Goal: Transaction & Acquisition: Book appointment/travel/reservation

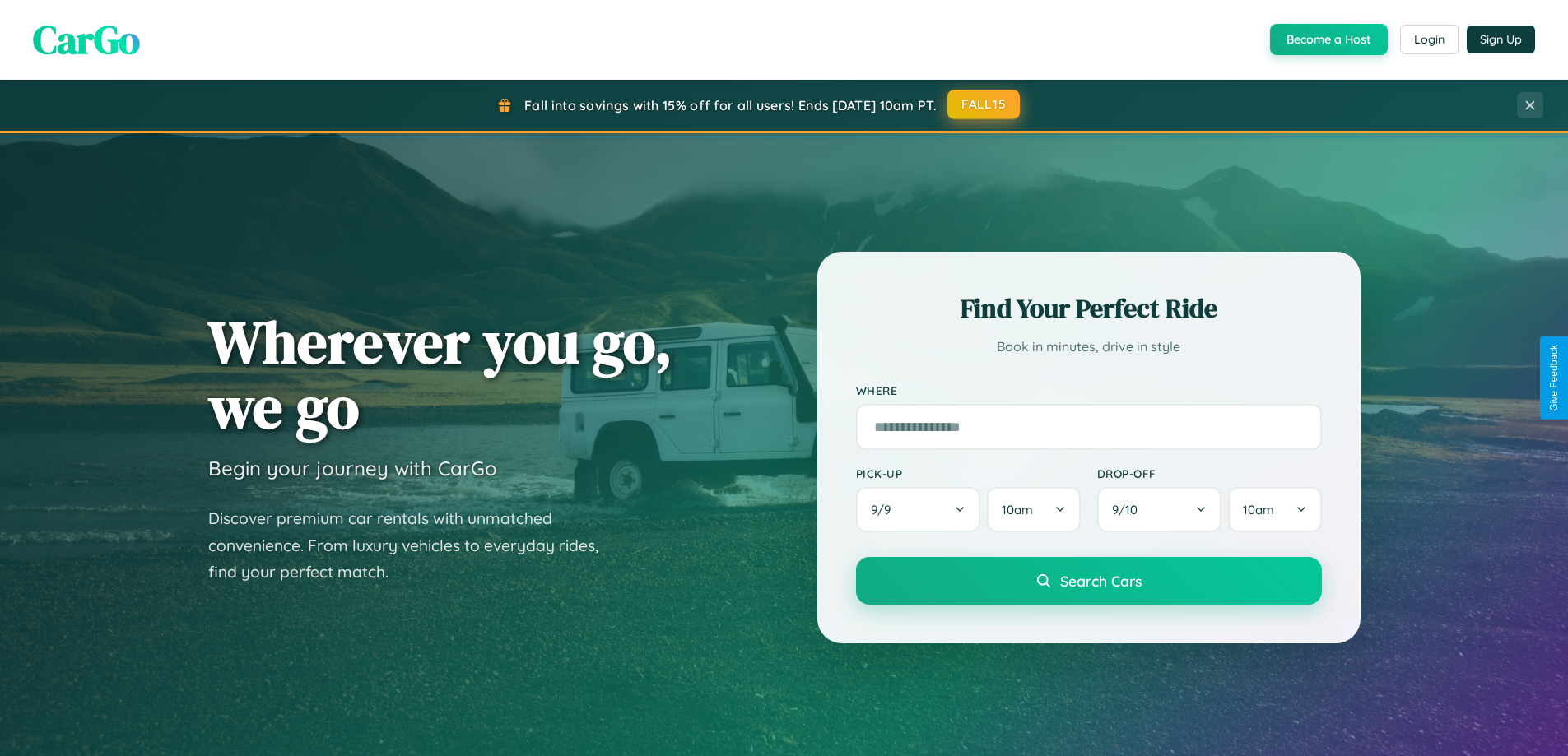
click at [985, 104] on button "FALL15" at bounding box center [984, 104] width 73 height 30
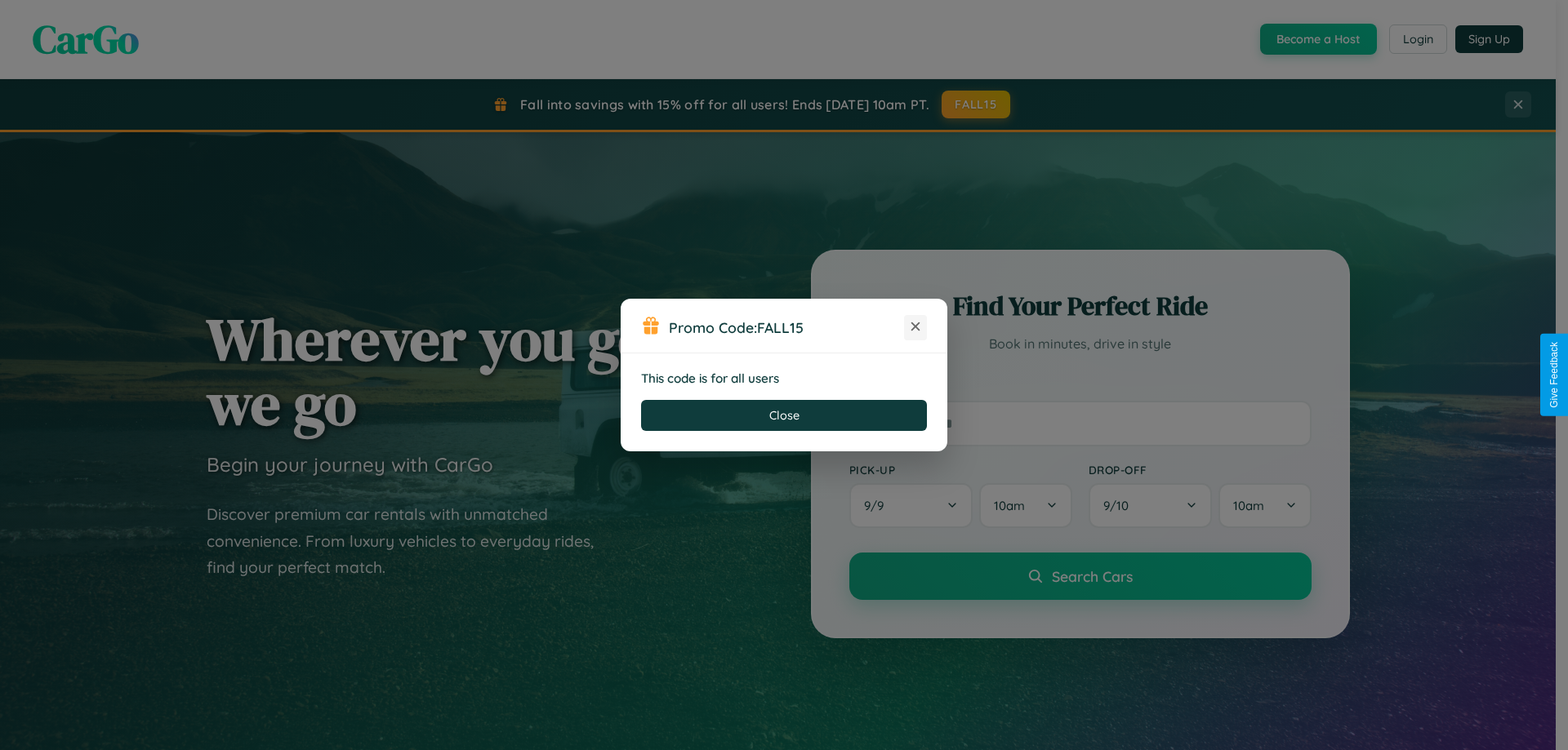
click at [915, 328] on icon at bounding box center [915, 326] width 16 height 16
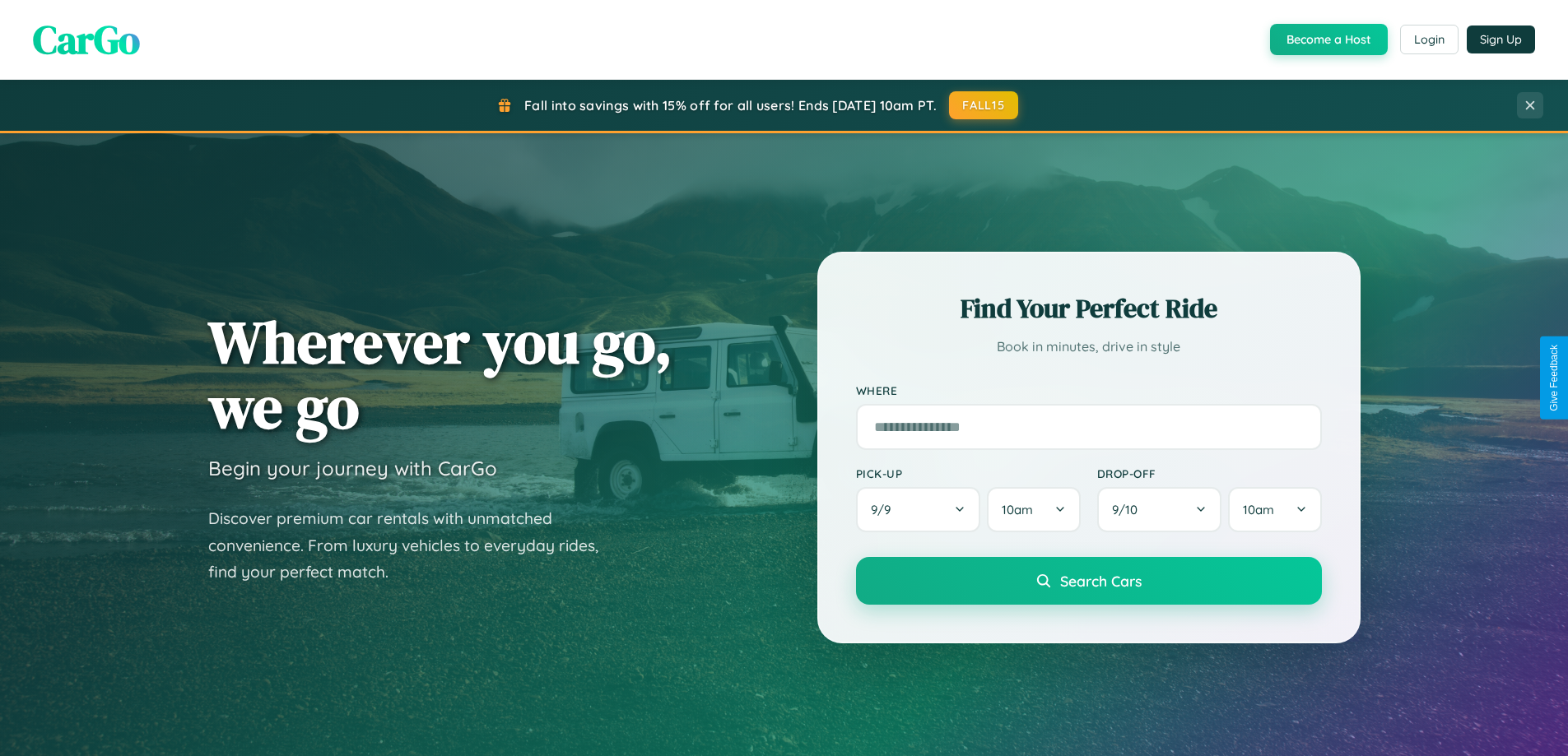
scroll to position [48, 0]
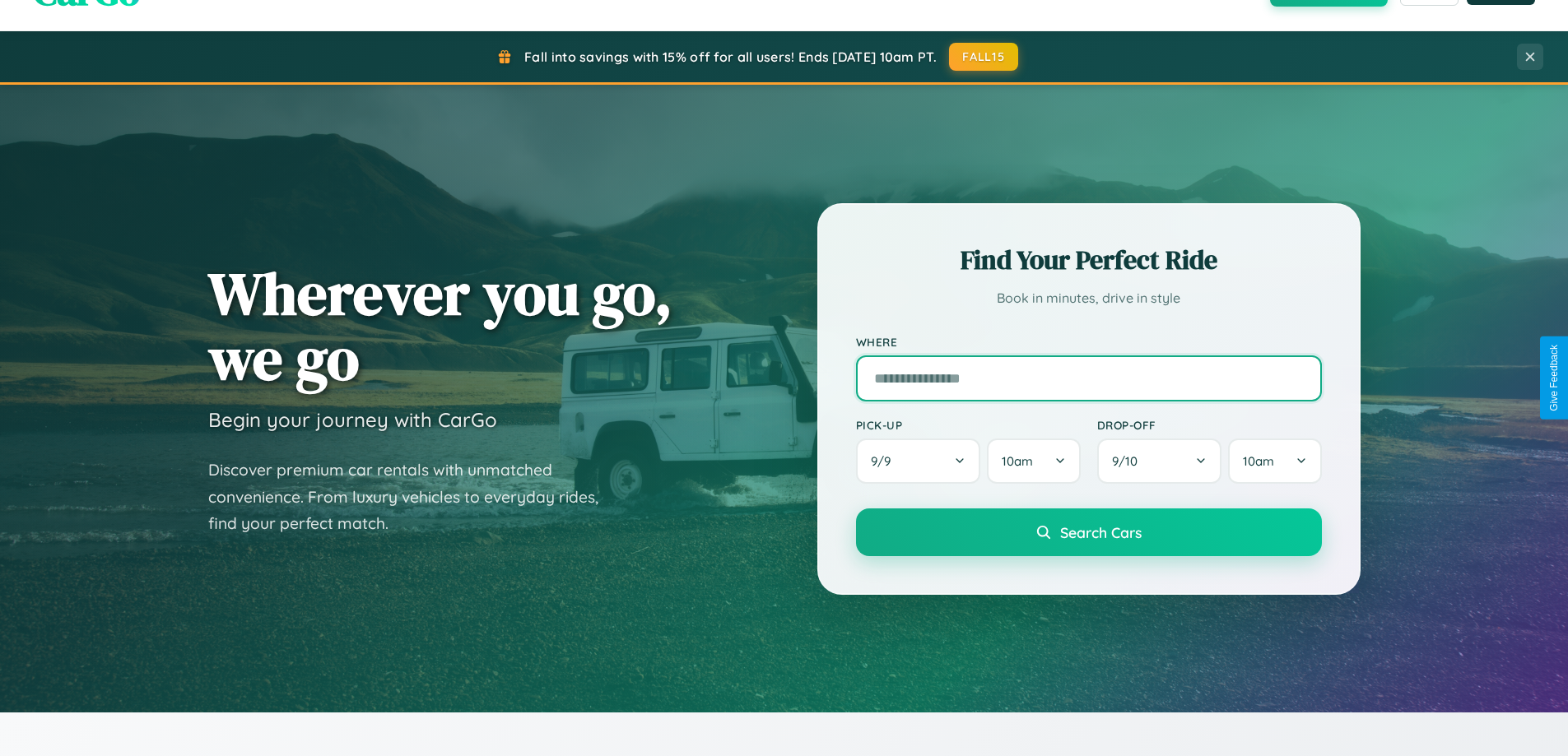
click at [1088, 378] on input "text" at bounding box center [1089, 378] width 466 height 46
type input "**********"
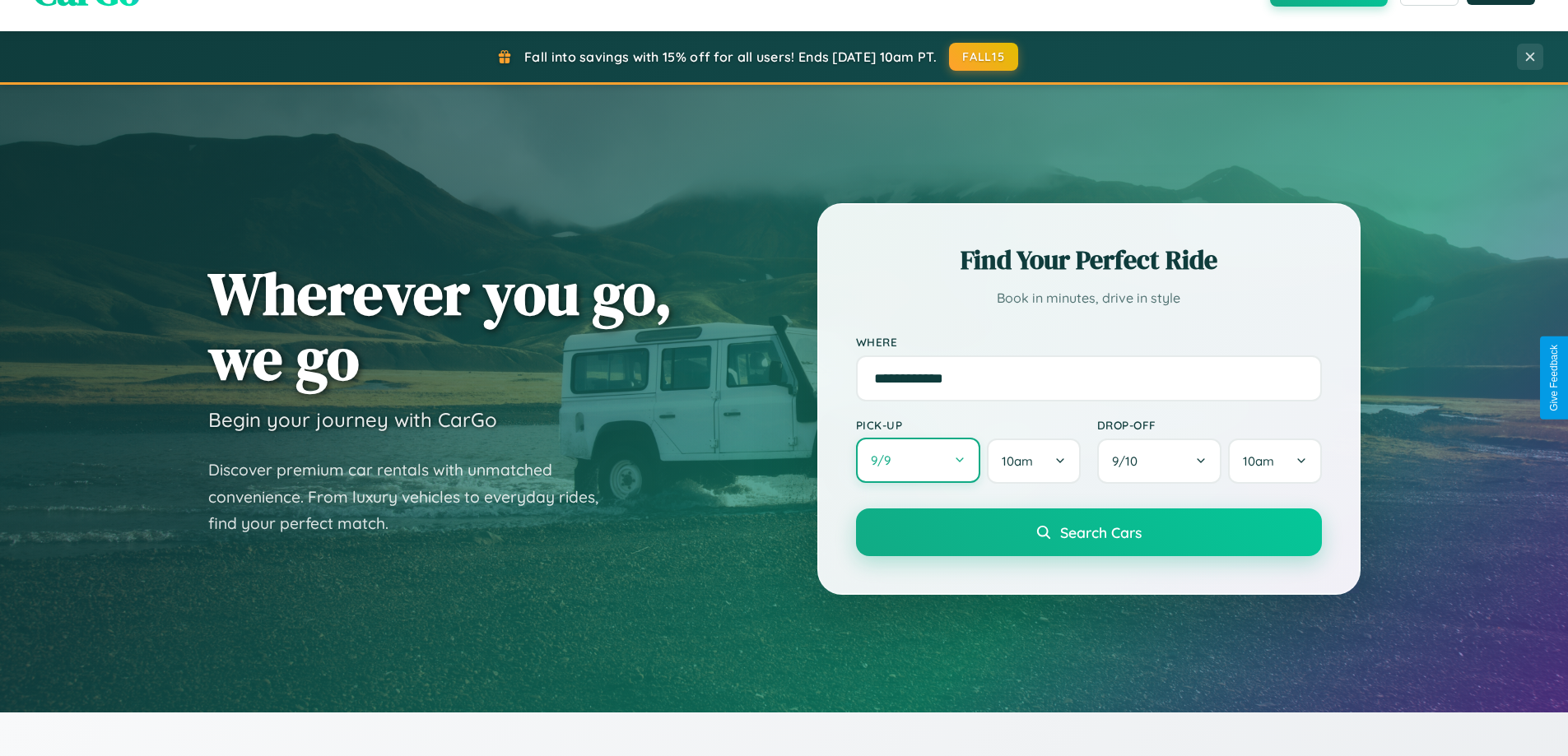
click at [918, 461] on button "9 / 9" at bounding box center [919, 460] width 125 height 45
select select "*"
select select "****"
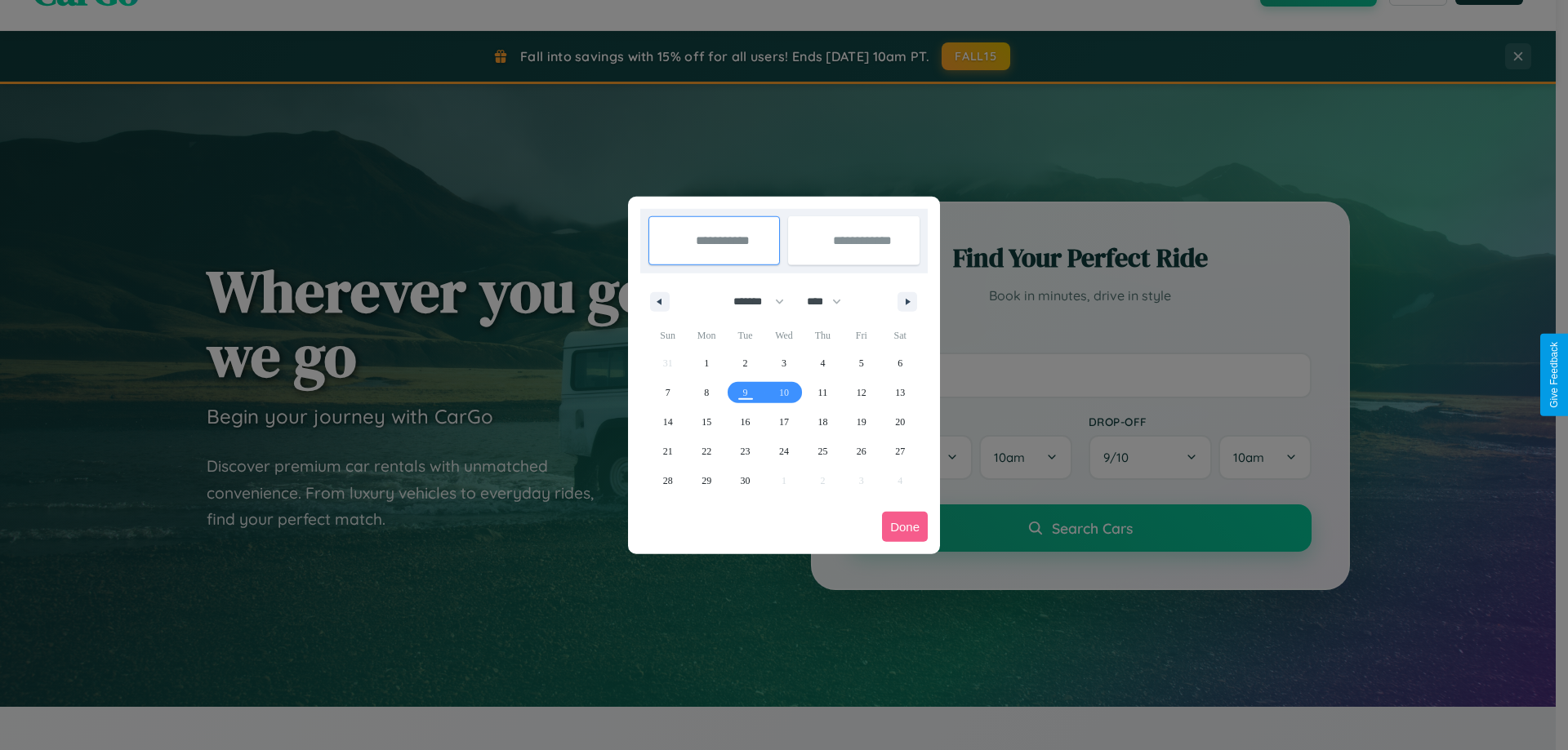
drag, startPoint x: 751, startPoint y: 302, endPoint x: 784, endPoint y: 328, distance: 42.0
click at [751, 302] on select "******* ******** ***** ***** *** **** **** ****** ********* ******* ******** **…" at bounding box center [755, 302] width 70 height 27
select select "*"
drag, startPoint x: 831, startPoint y: 302, endPoint x: 784, endPoint y: 328, distance: 53.7
click at [831, 302] on select "**** **** **** **** **** **** **** **** **** **** **** **** **** **** **** ****…" at bounding box center [823, 302] width 49 height 27
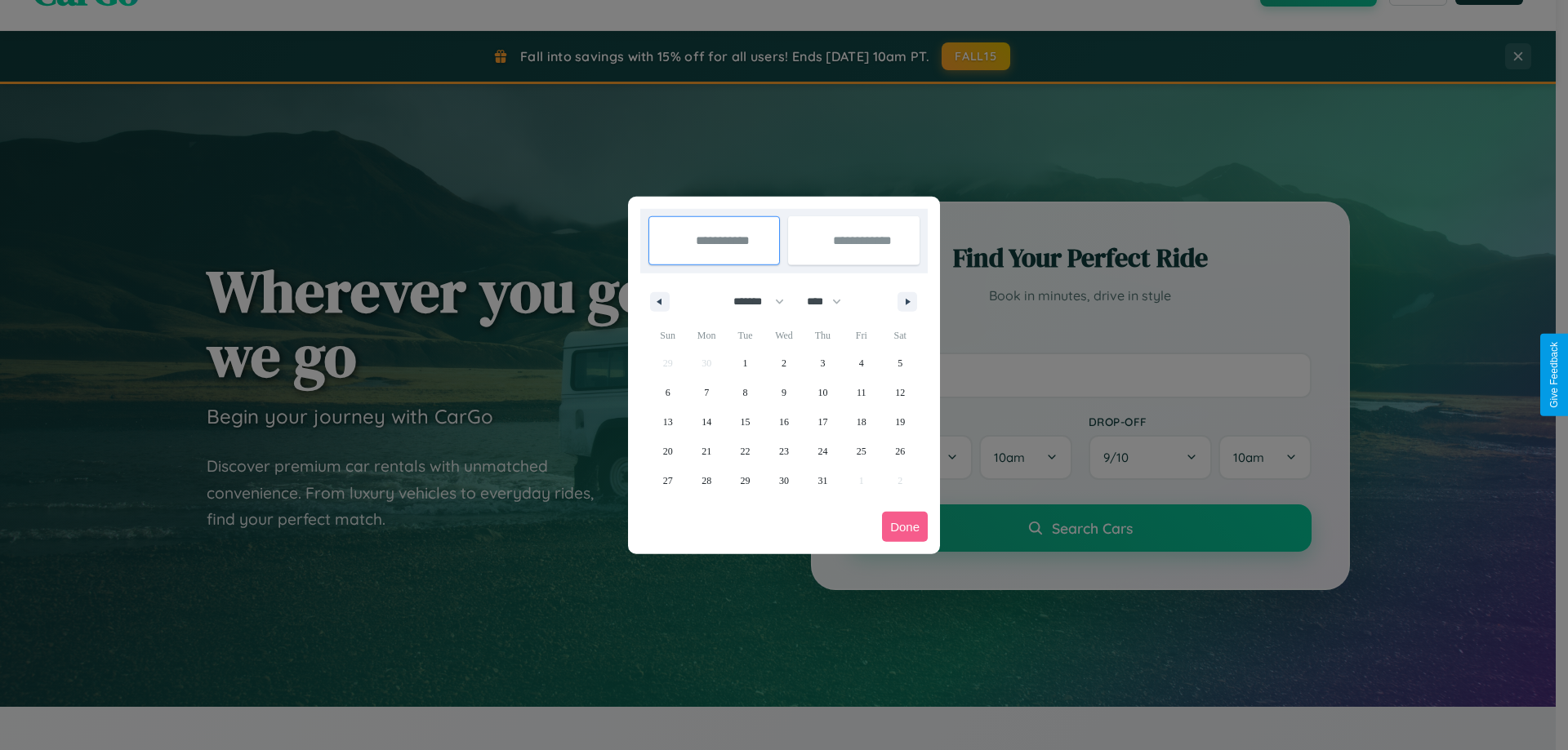
select select "****"
click at [745, 451] on span "21" at bounding box center [746, 451] width 10 height 29
type input "**********"
click at [706, 480] on span "27" at bounding box center [706, 480] width 10 height 29
type input "**********"
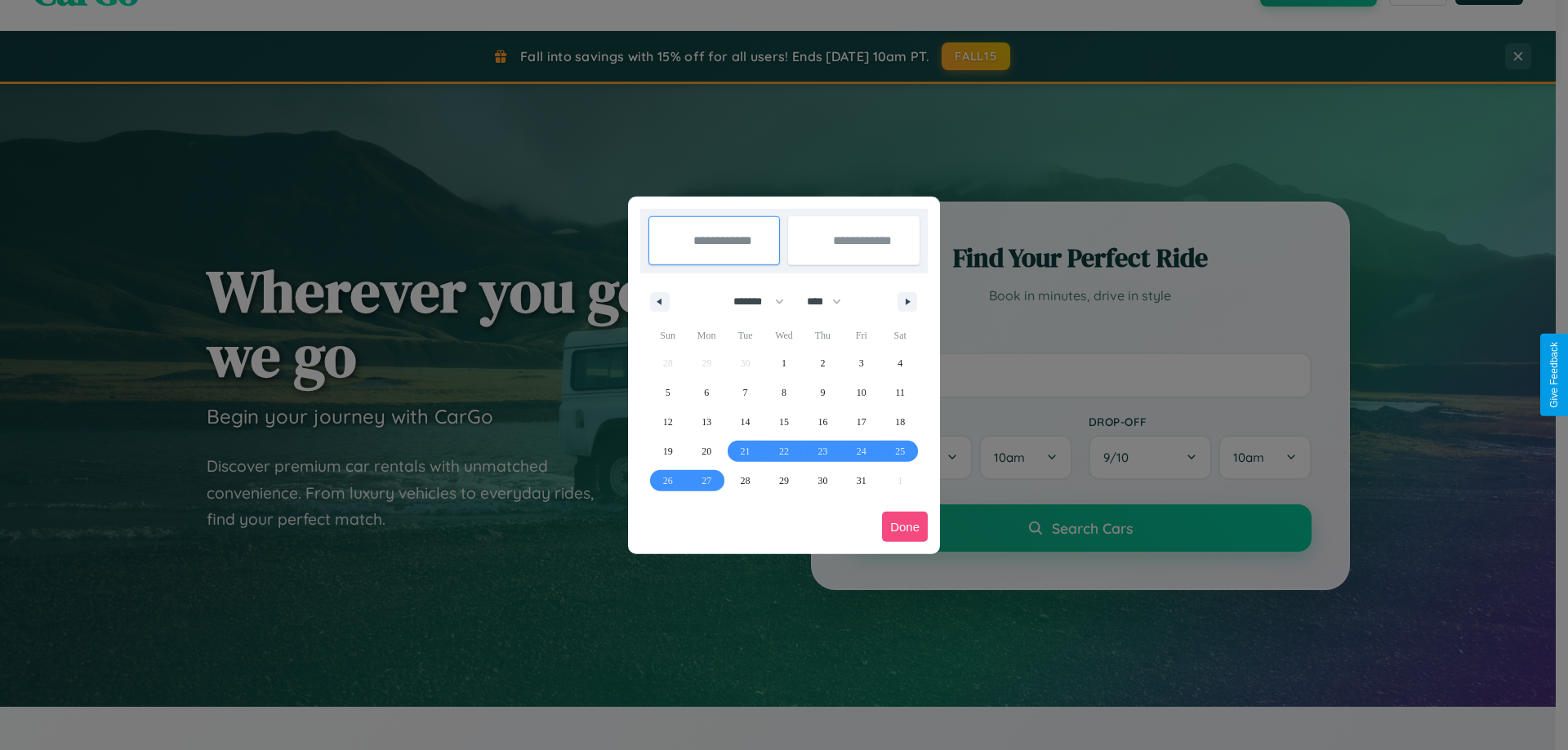
click at [905, 527] on button "Done" at bounding box center [905, 527] width 45 height 30
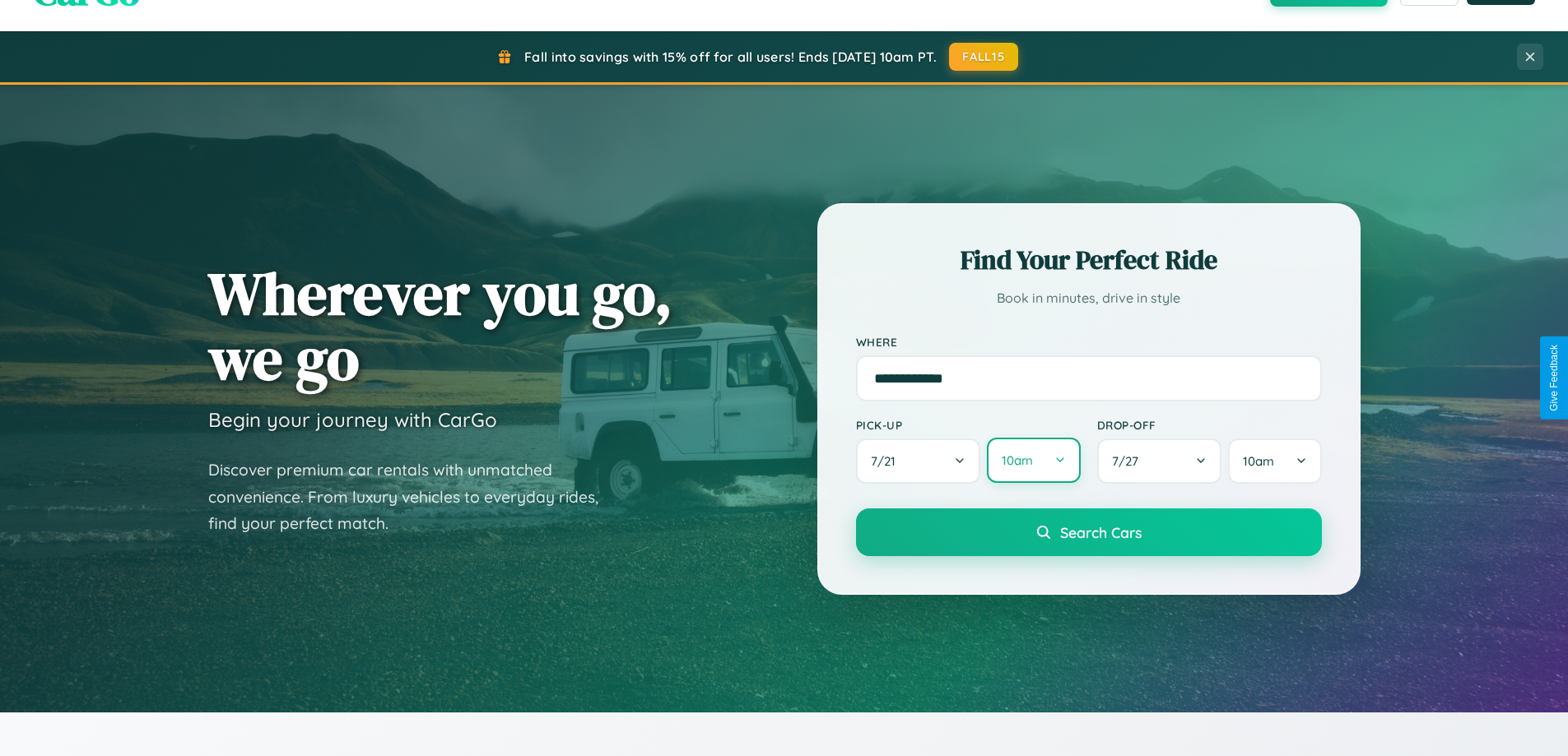
click at [1033, 461] on button "10am" at bounding box center [1034, 460] width 93 height 45
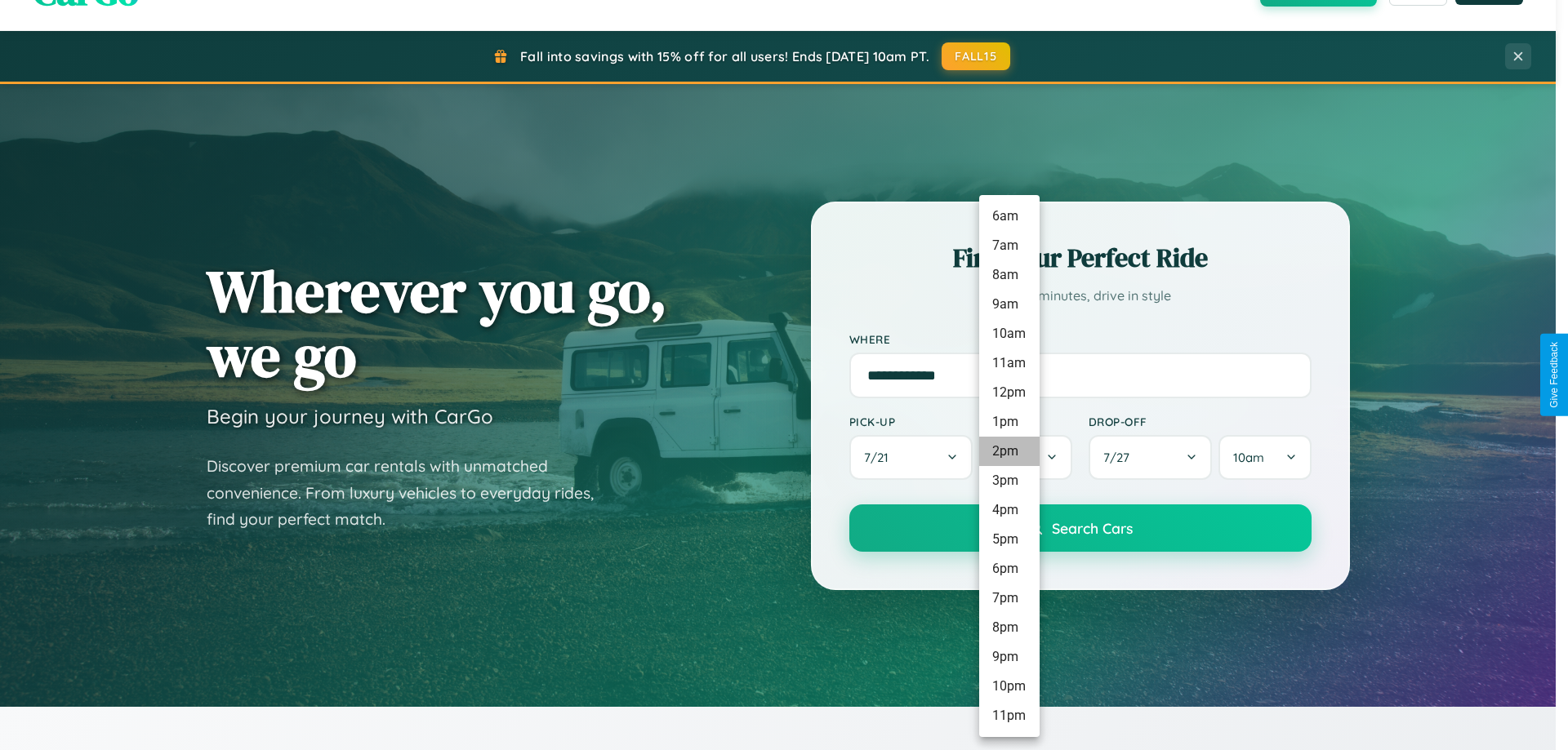
click at [1009, 452] on li "2pm" at bounding box center [1009, 451] width 60 height 29
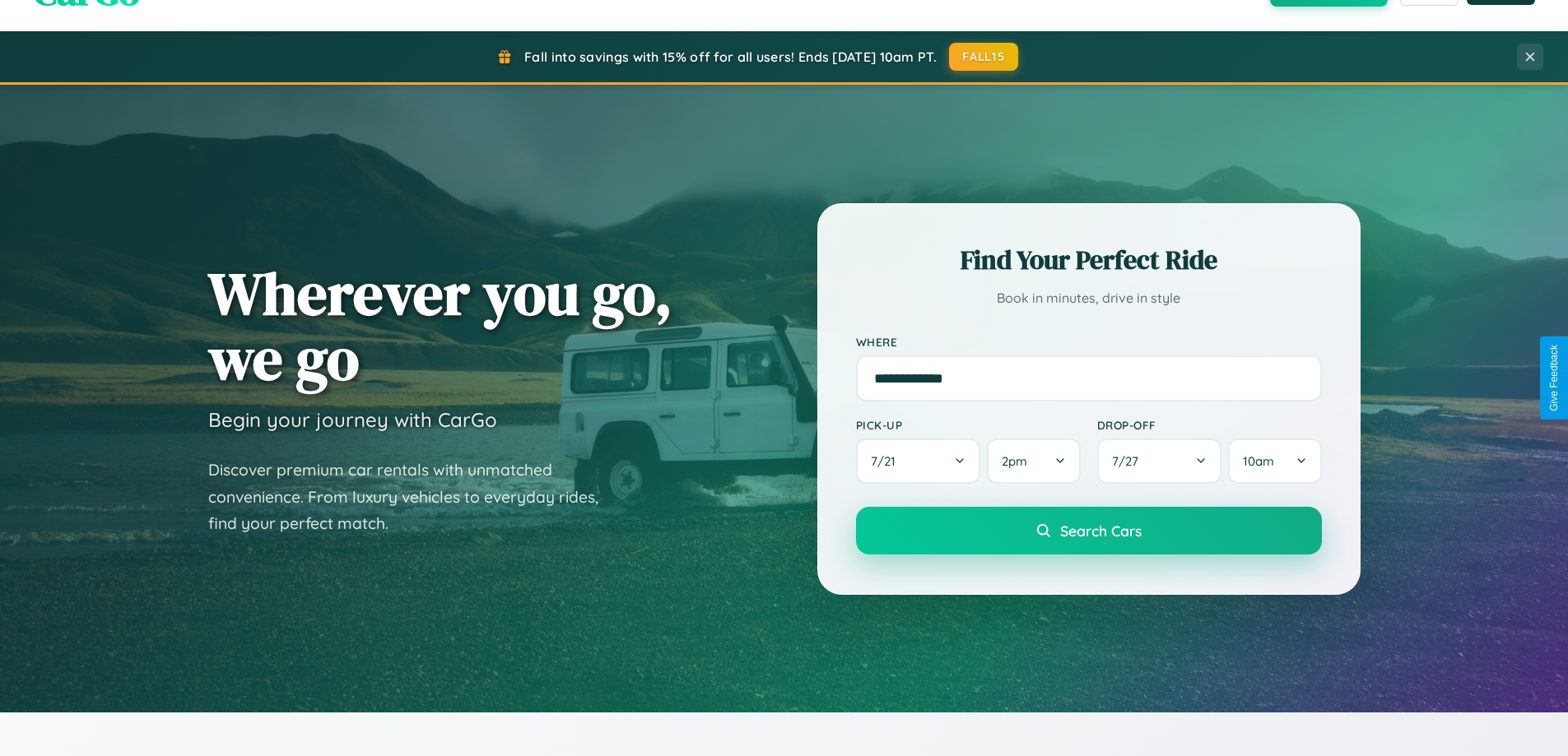
click at [1088, 533] on span "Search Cars" at bounding box center [1101, 530] width 81 height 18
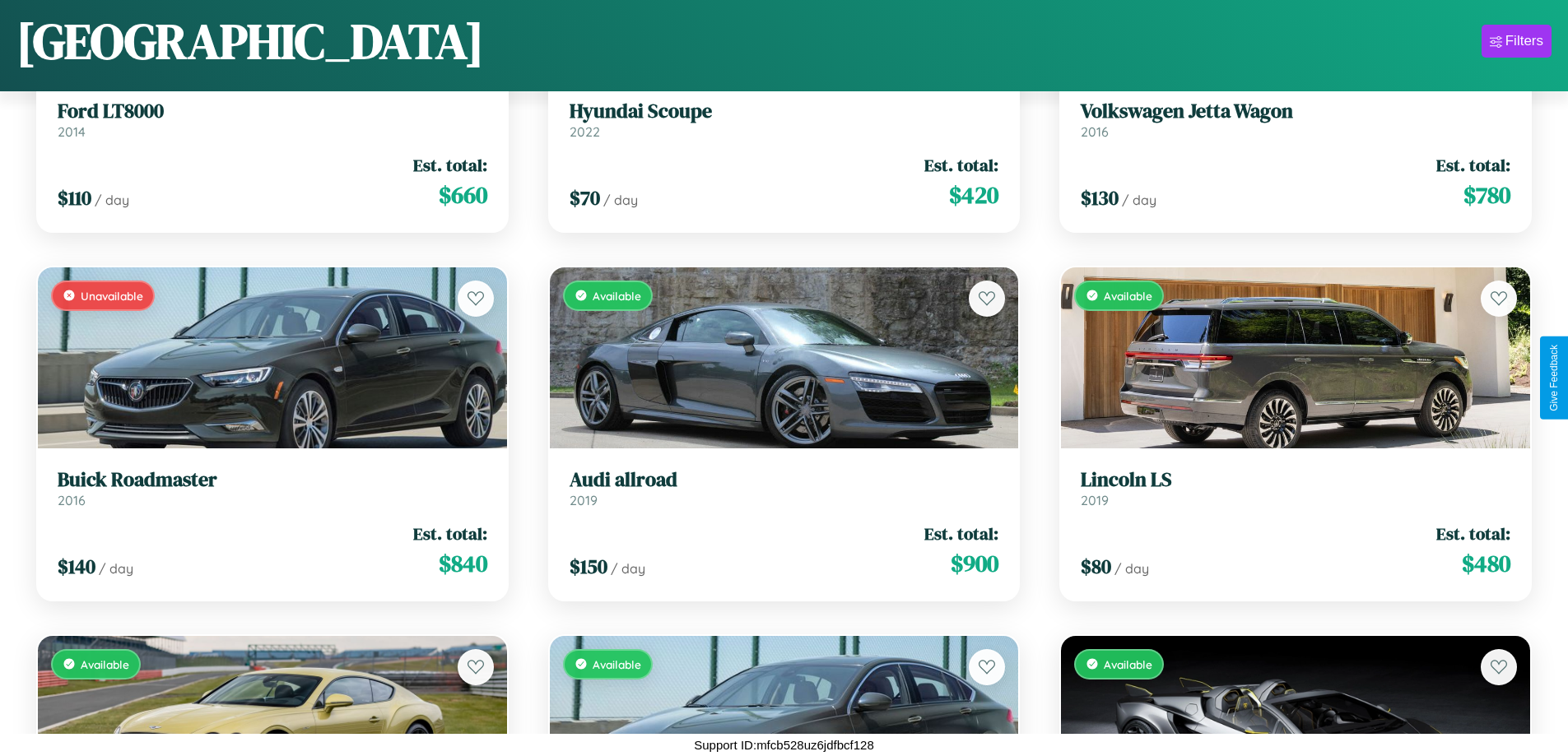
scroll to position [2074, 0]
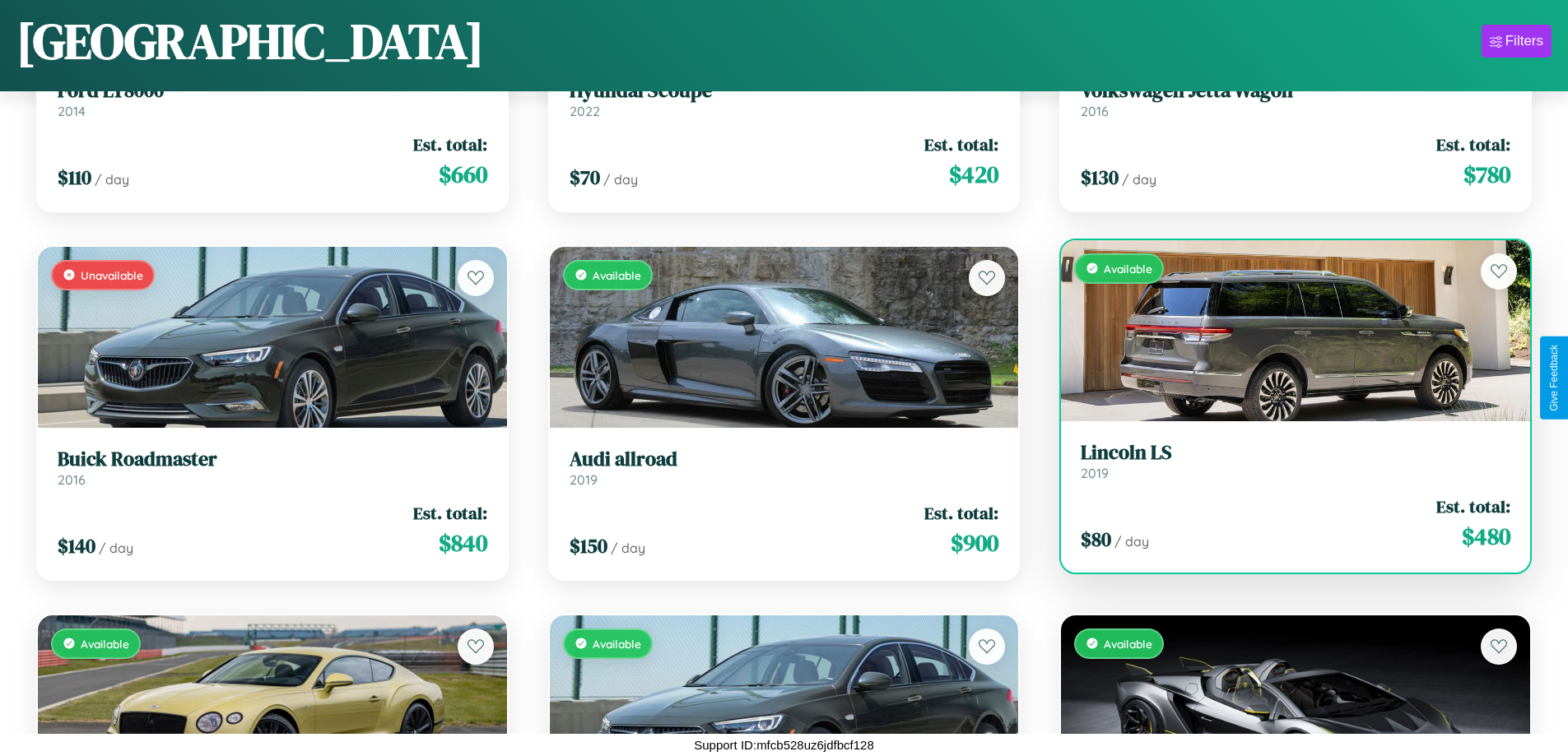
click at [1285, 523] on div "$ 80 / day Est. total: $ 480" at bounding box center [1295, 523] width 429 height 58
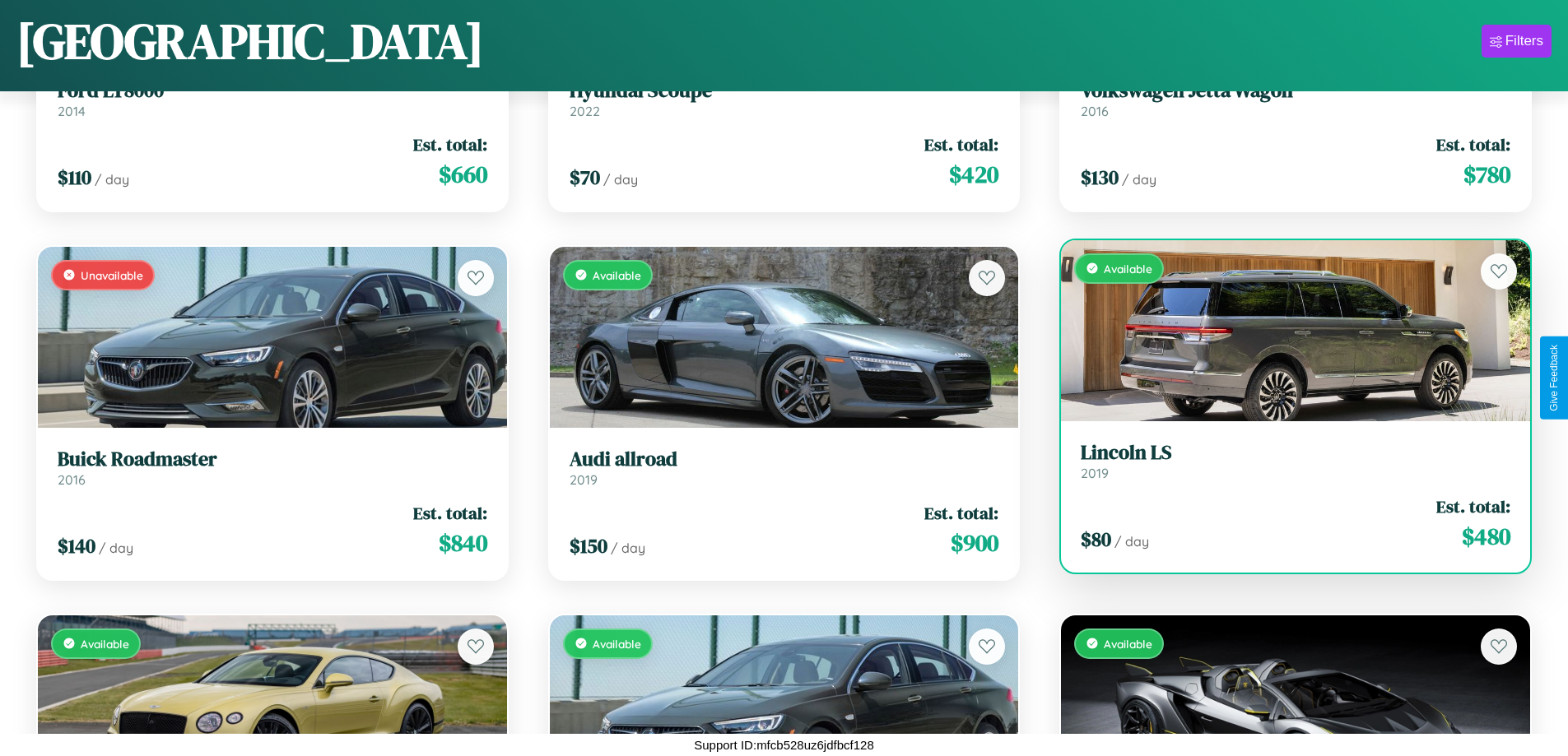
click at [1285, 523] on div "$ 80 / day Est. total: $ 480" at bounding box center [1295, 523] width 429 height 58
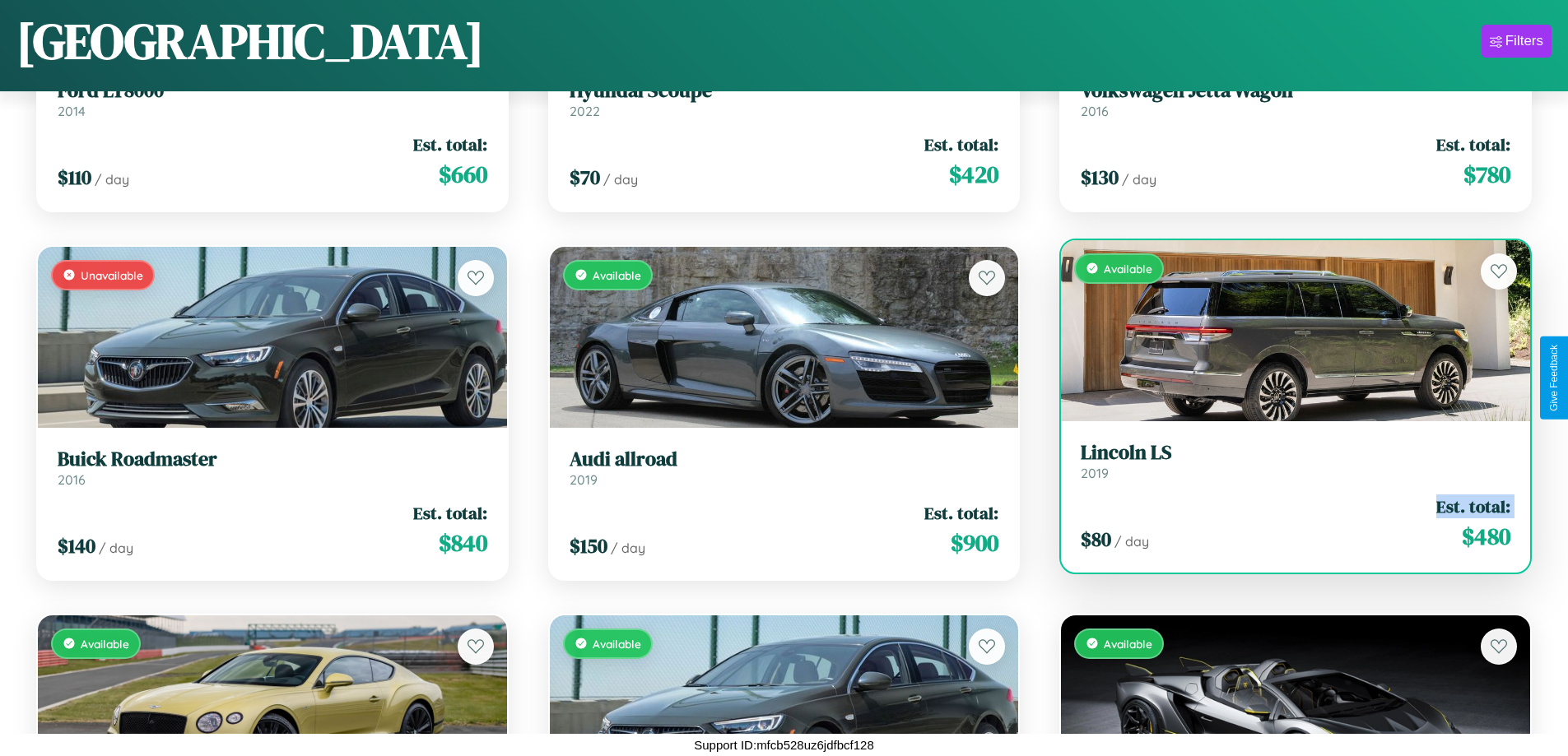
click at [1285, 523] on div "$ 80 / day Est. total: $ 480" at bounding box center [1295, 523] width 429 height 58
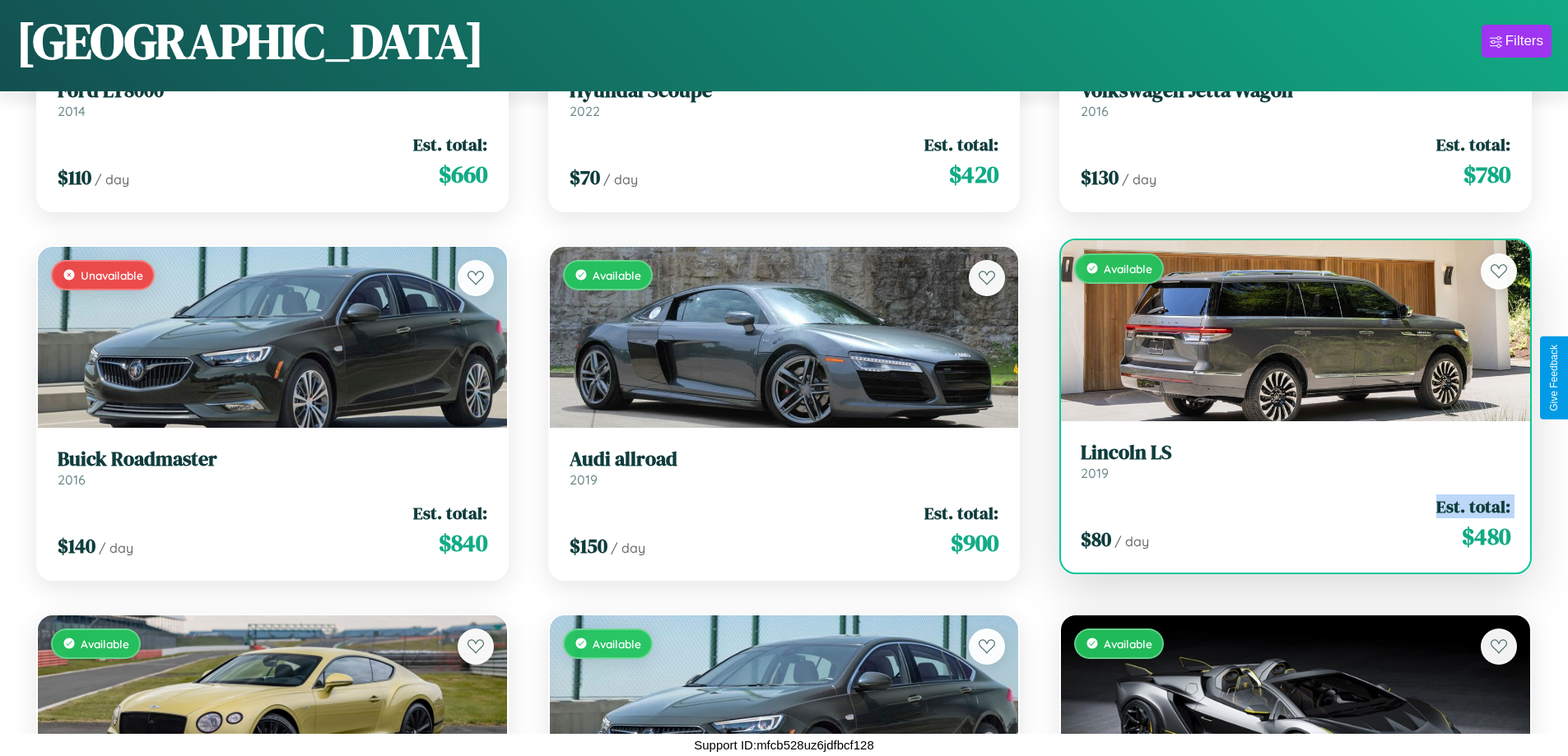
click at [1285, 523] on div "$ 80 / day Est. total: $ 480" at bounding box center [1295, 523] width 429 height 58
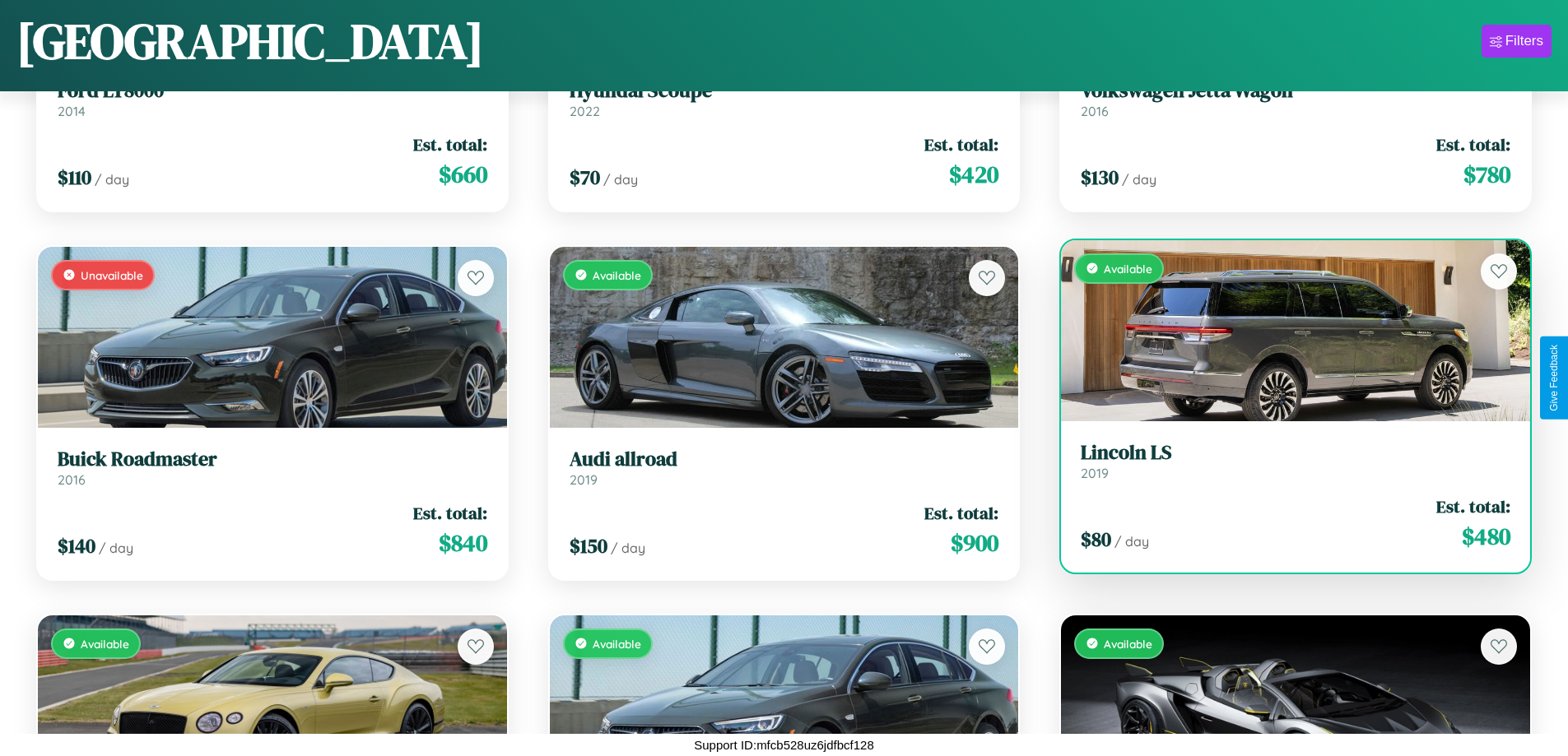
click at [1285, 523] on div "$ 80 / day Est. total: $ 480" at bounding box center [1295, 523] width 429 height 58
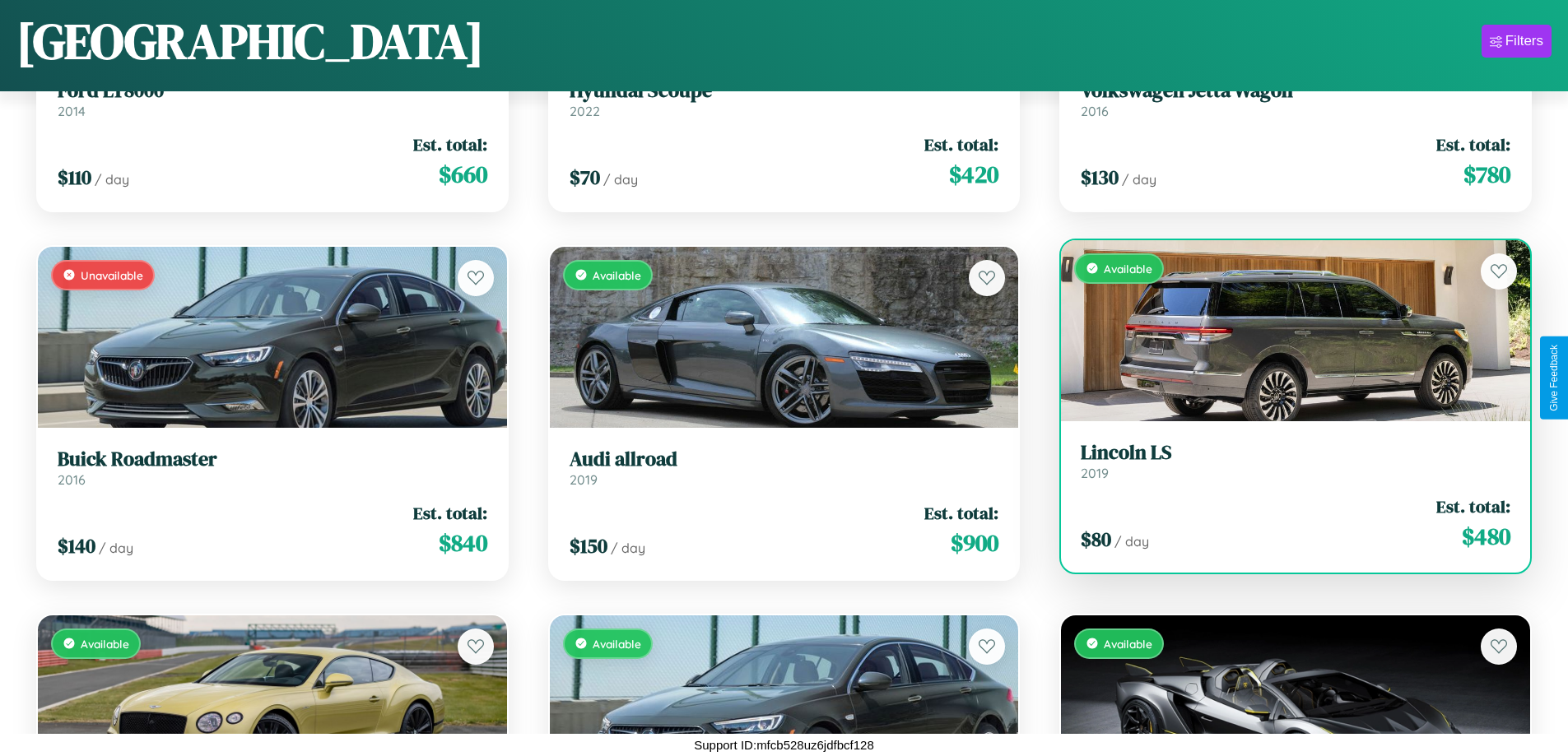
click at [1285, 461] on h3 "Lincoln LS" at bounding box center [1295, 453] width 429 height 24
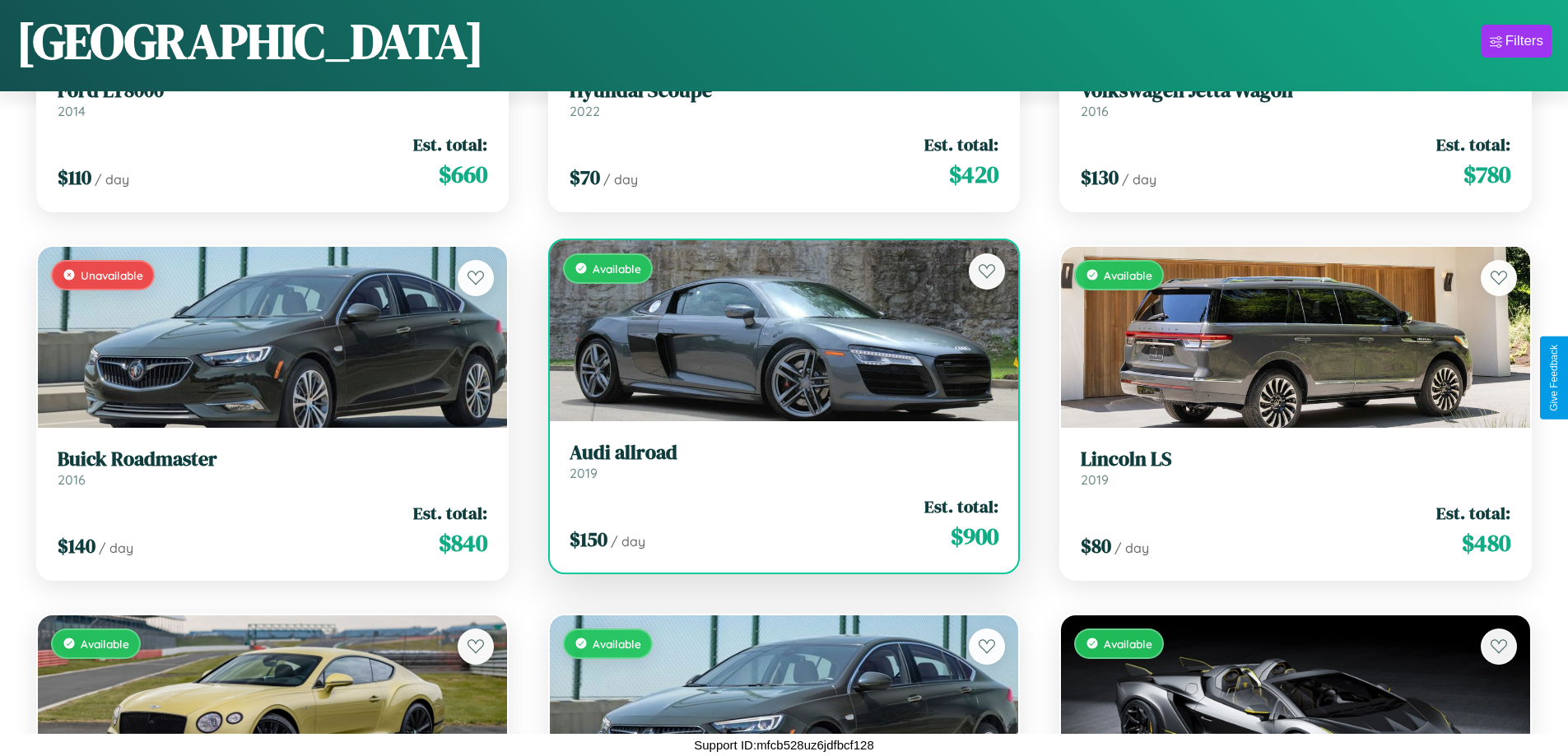
click at [777, 523] on div "$ 150 / day Est. total: $ 900" at bounding box center [784, 523] width 429 height 58
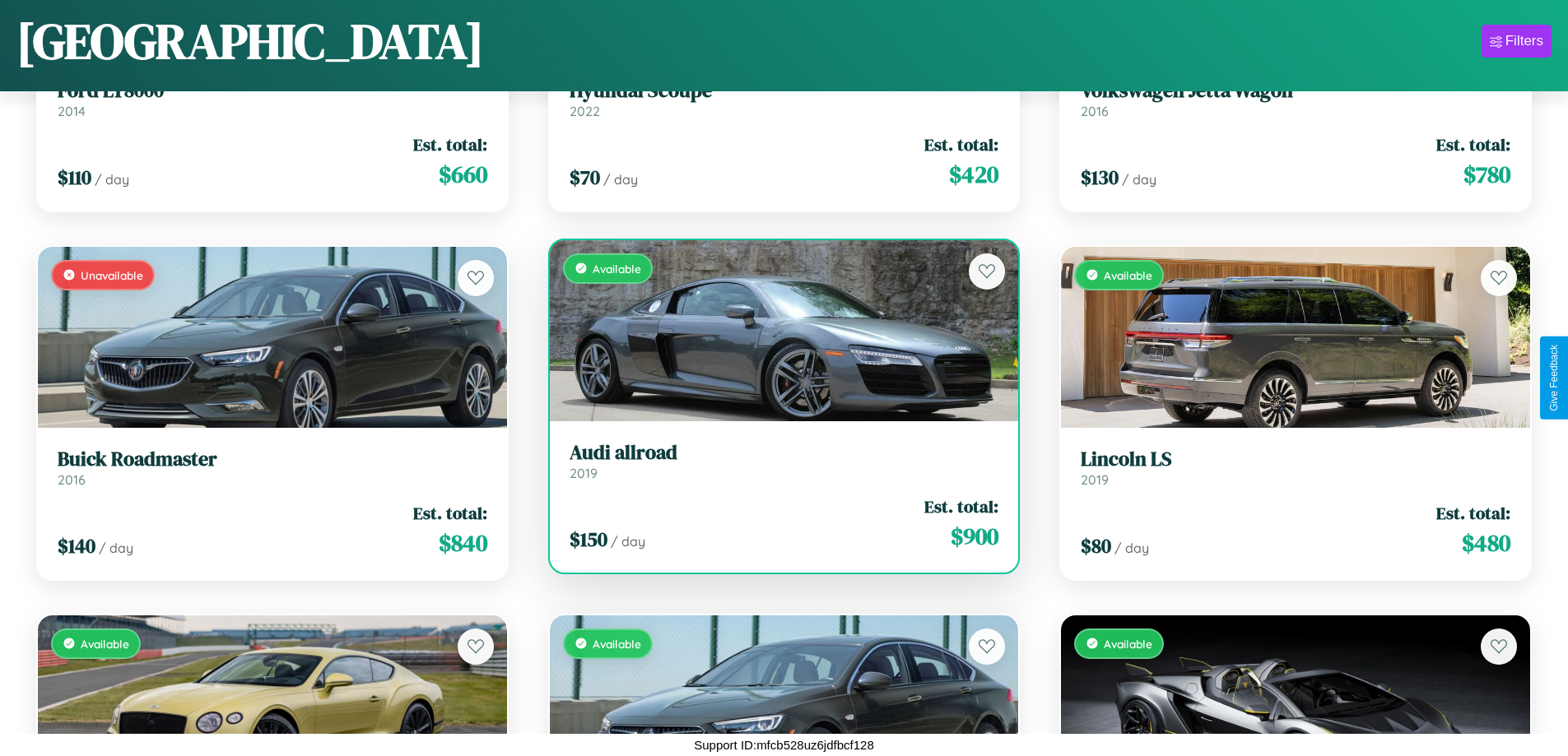
click at [777, 523] on div "$ 150 / day Est. total: $ 900" at bounding box center [784, 523] width 429 height 58
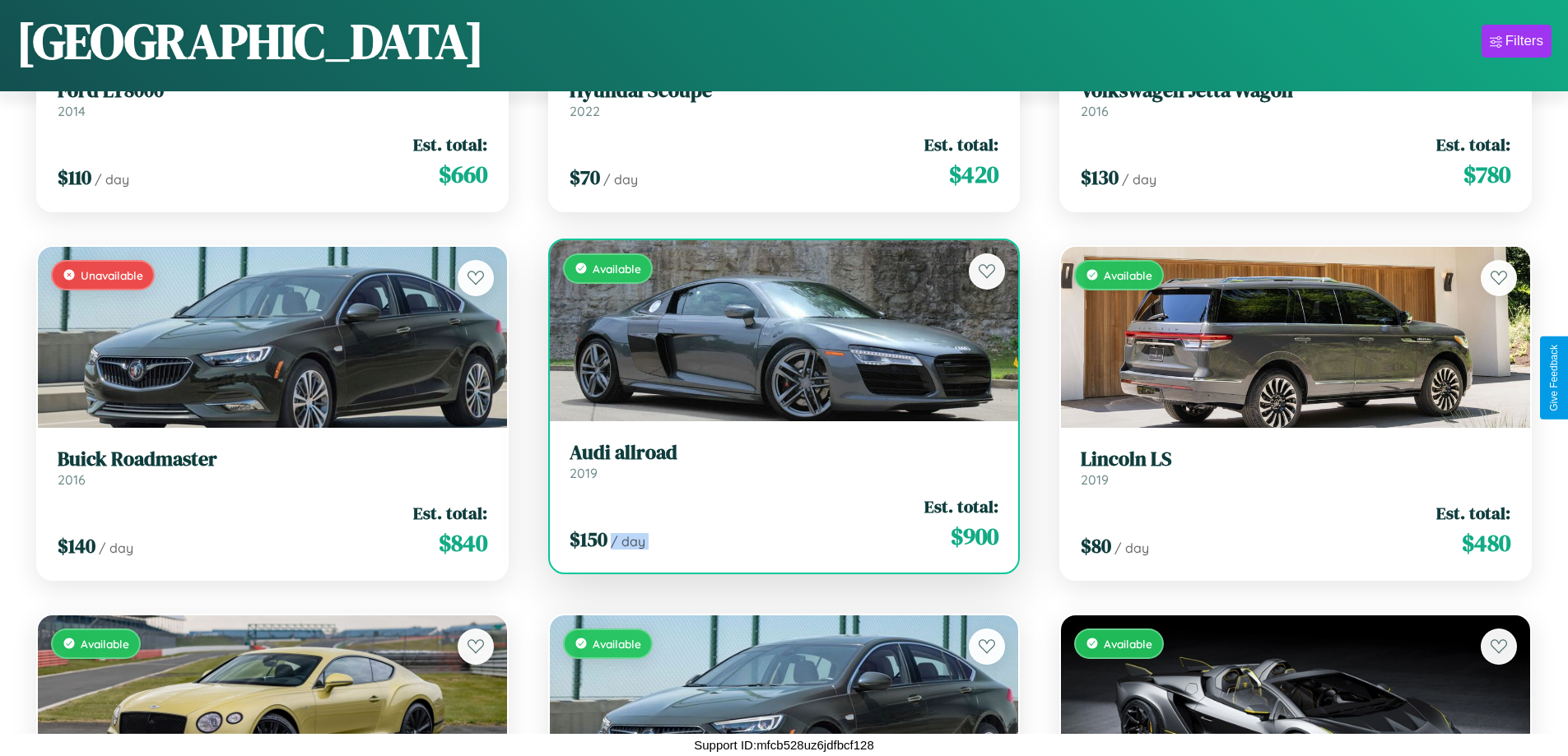
click at [777, 523] on div "$ 150 / day Est. total: $ 900" at bounding box center [784, 523] width 429 height 58
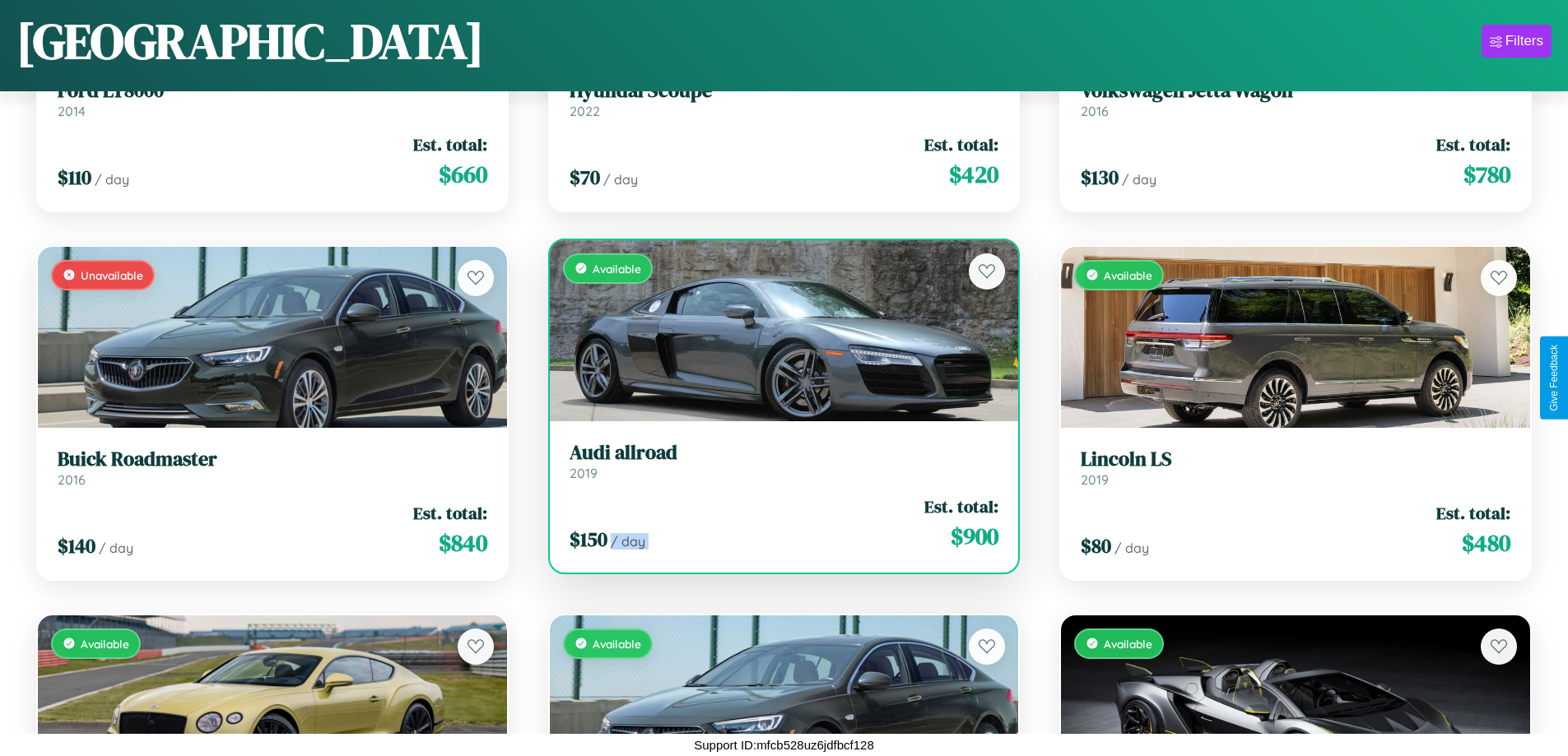
click at [777, 523] on div "$ 150 / day Est. total: $ 900" at bounding box center [784, 523] width 429 height 58
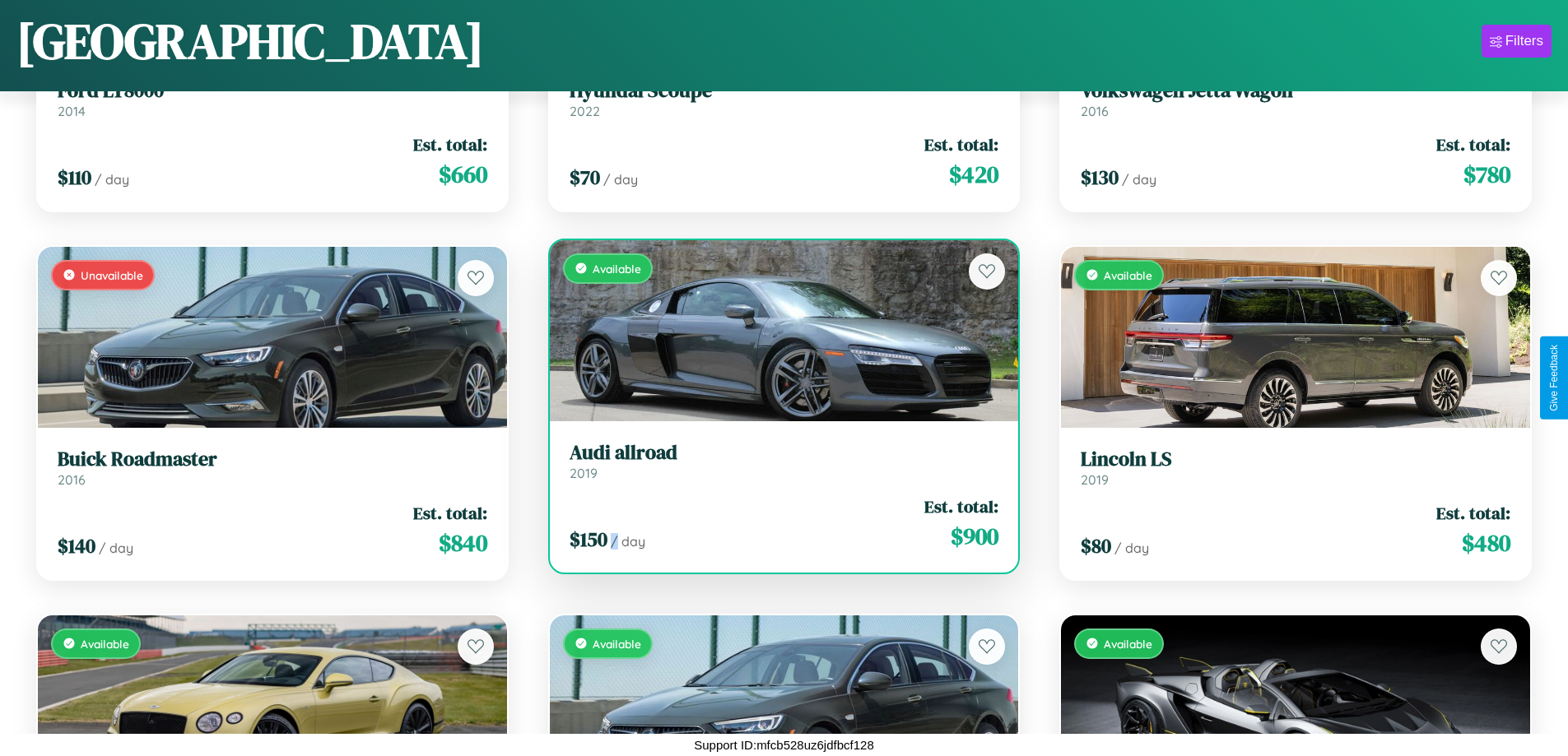
click at [777, 523] on div "$ 150 / day Est. total: $ 900" at bounding box center [784, 523] width 429 height 58
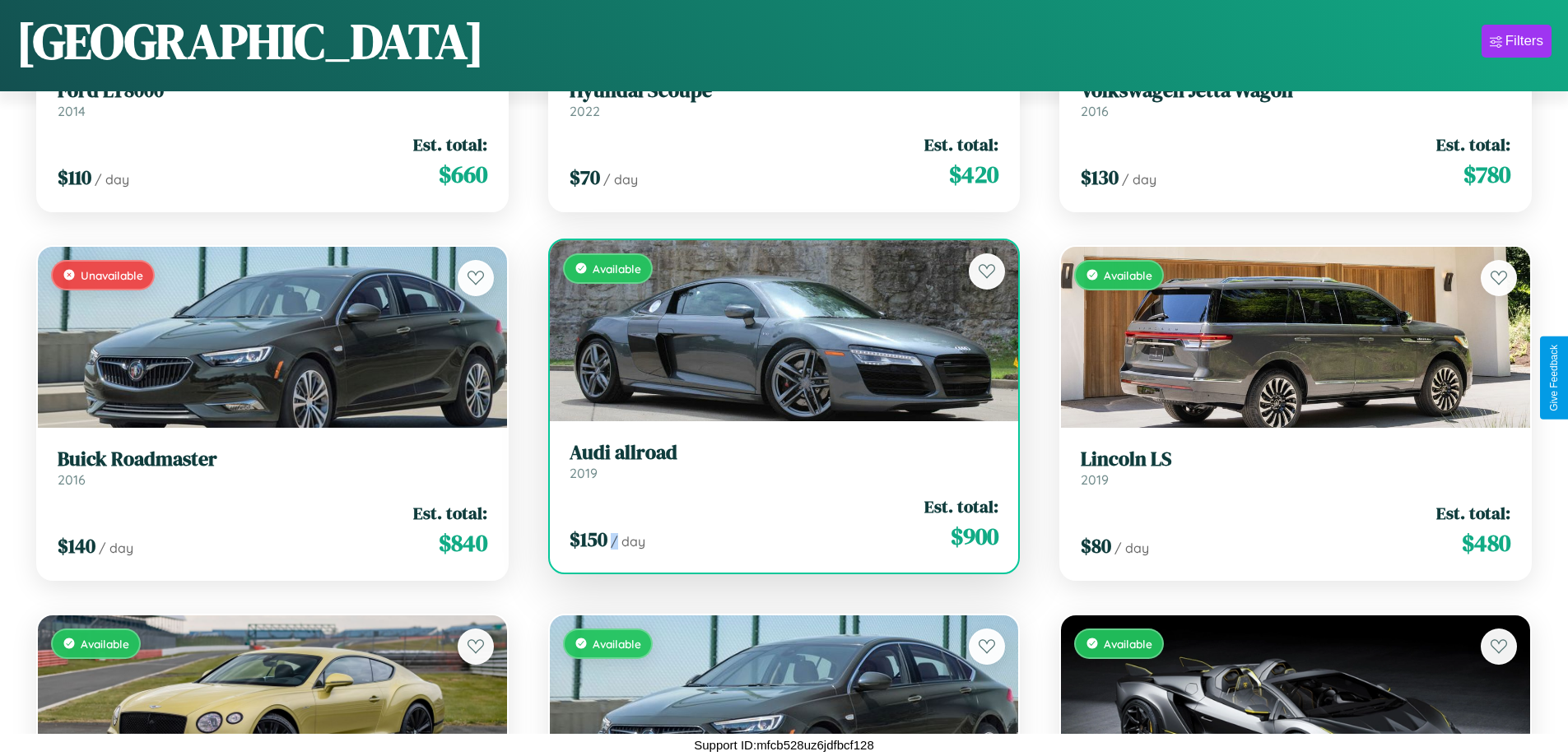
click at [777, 461] on h3 "Audi allroad" at bounding box center [784, 453] width 429 height 24
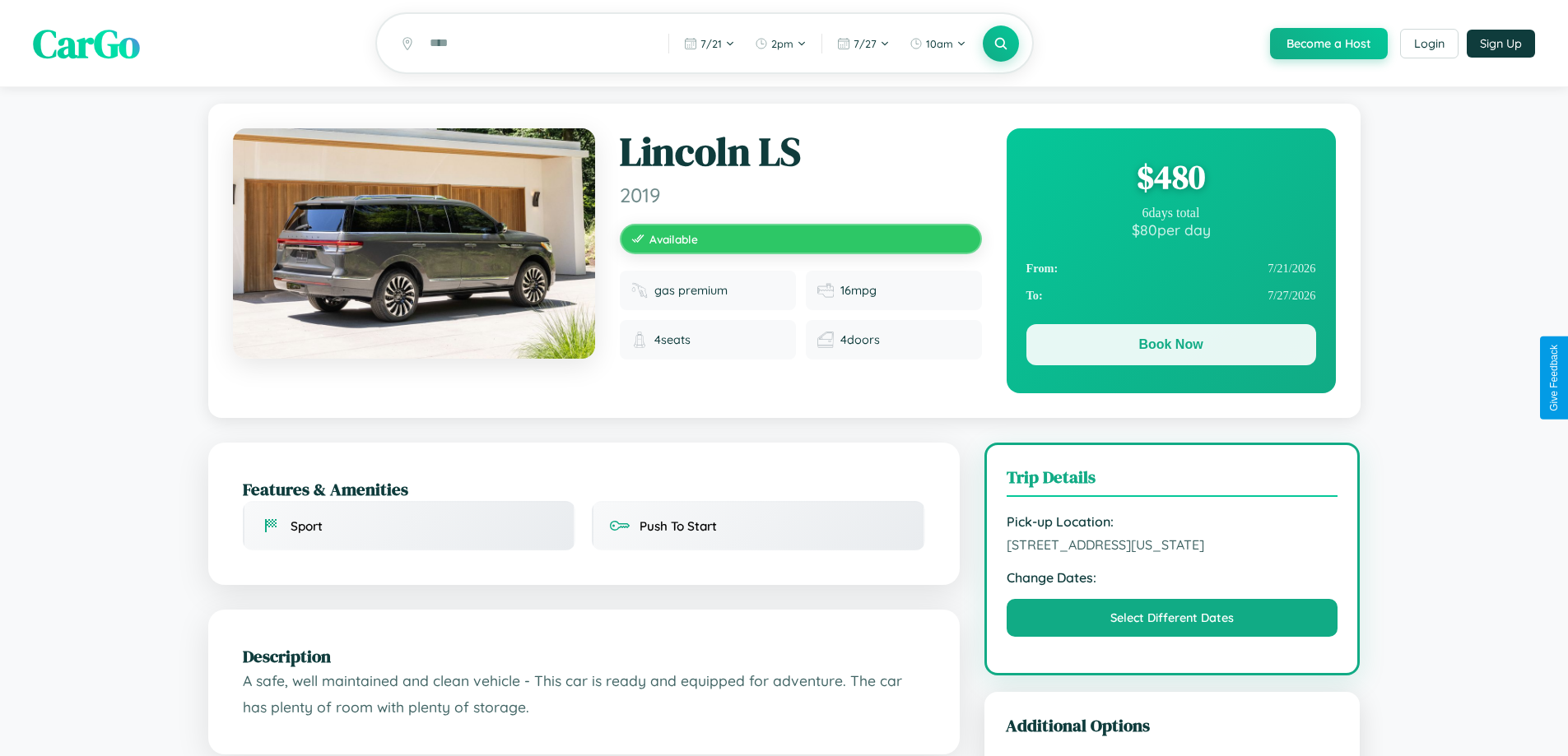
click at [1170, 347] on button "Book Now" at bounding box center [1171, 345] width 290 height 41
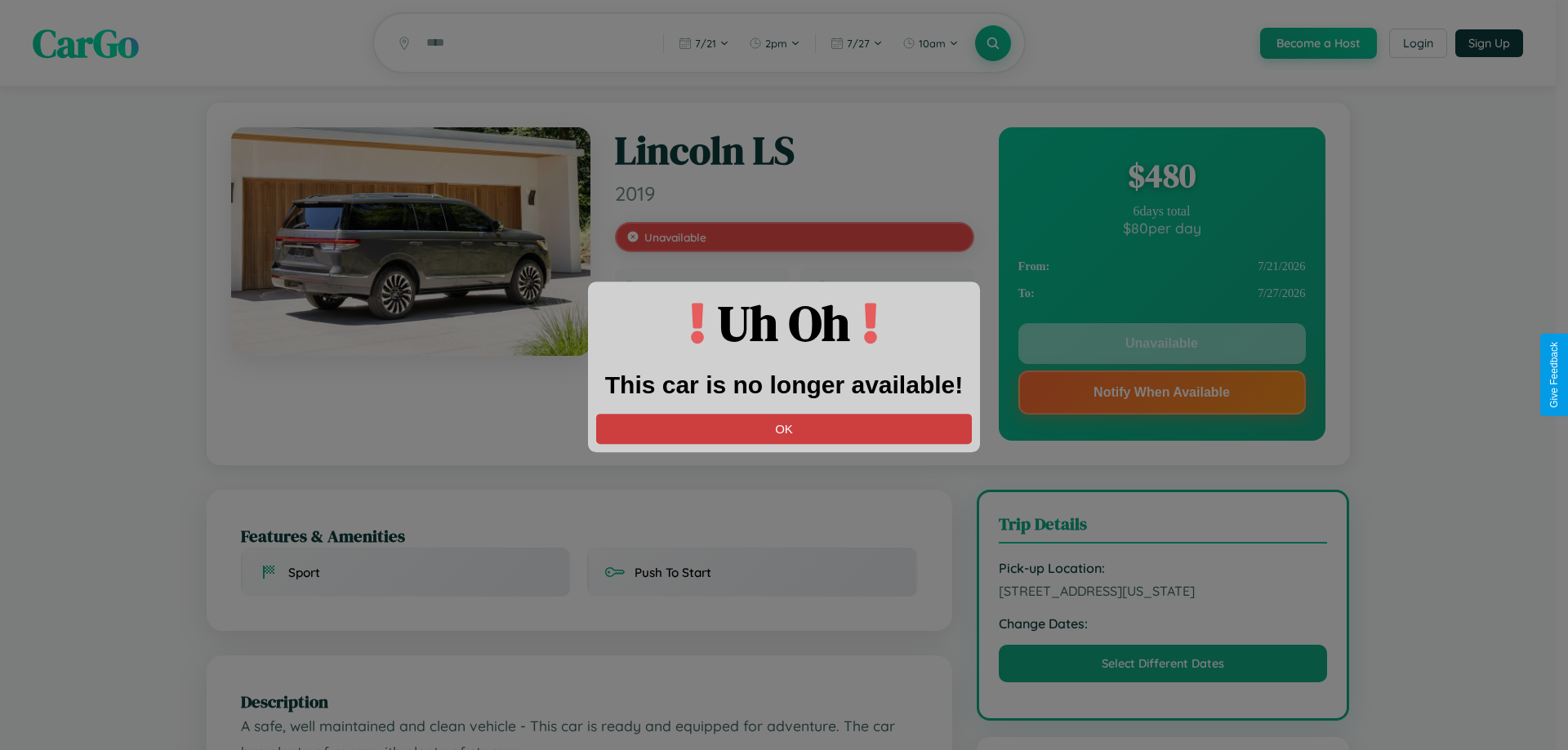
click at [784, 428] on button "OK" at bounding box center [784, 429] width 375 height 30
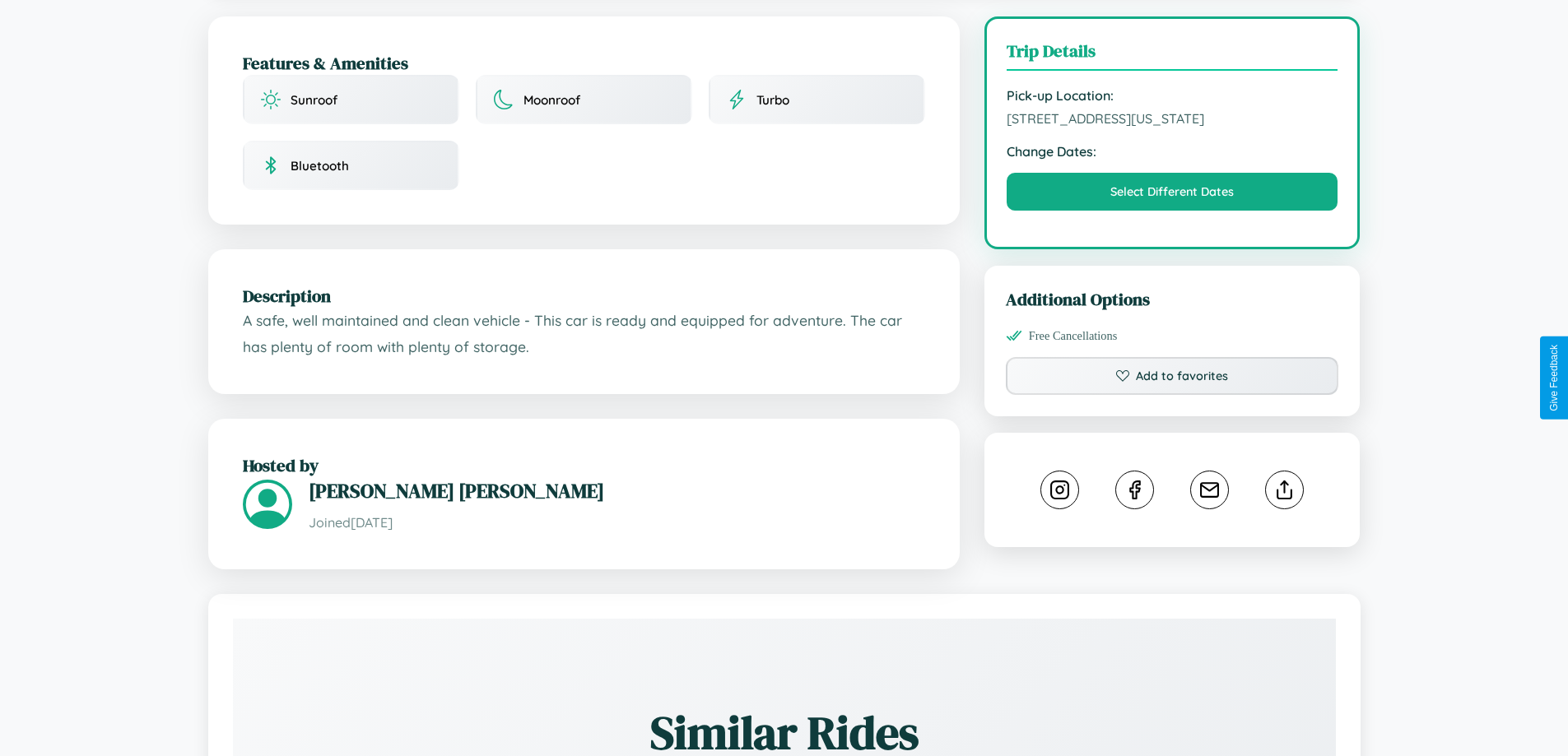
scroll to position [444, 0]
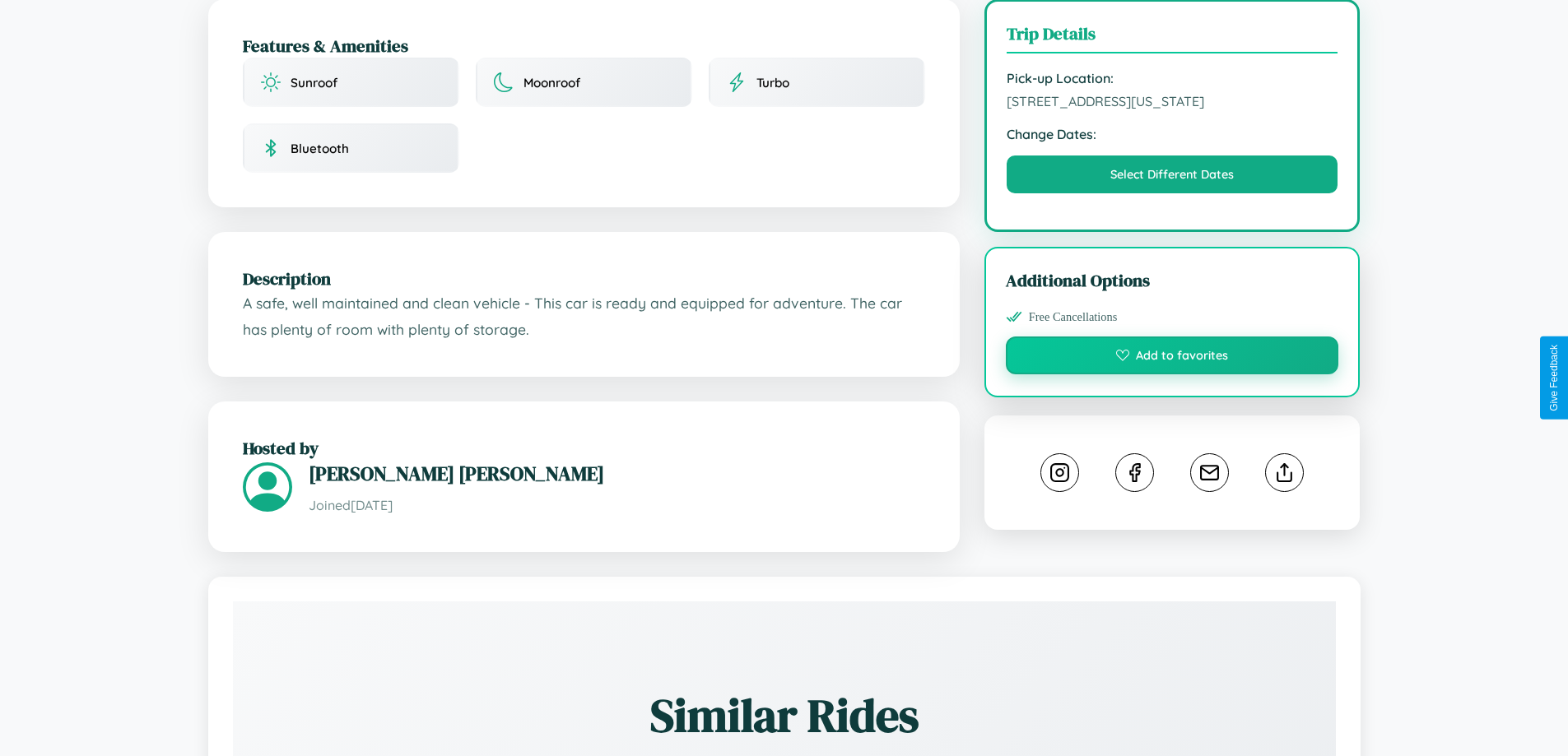
click at [1172, 374] on button "Add to favorites" at bounding box center [1173, 356] width 334 height 38
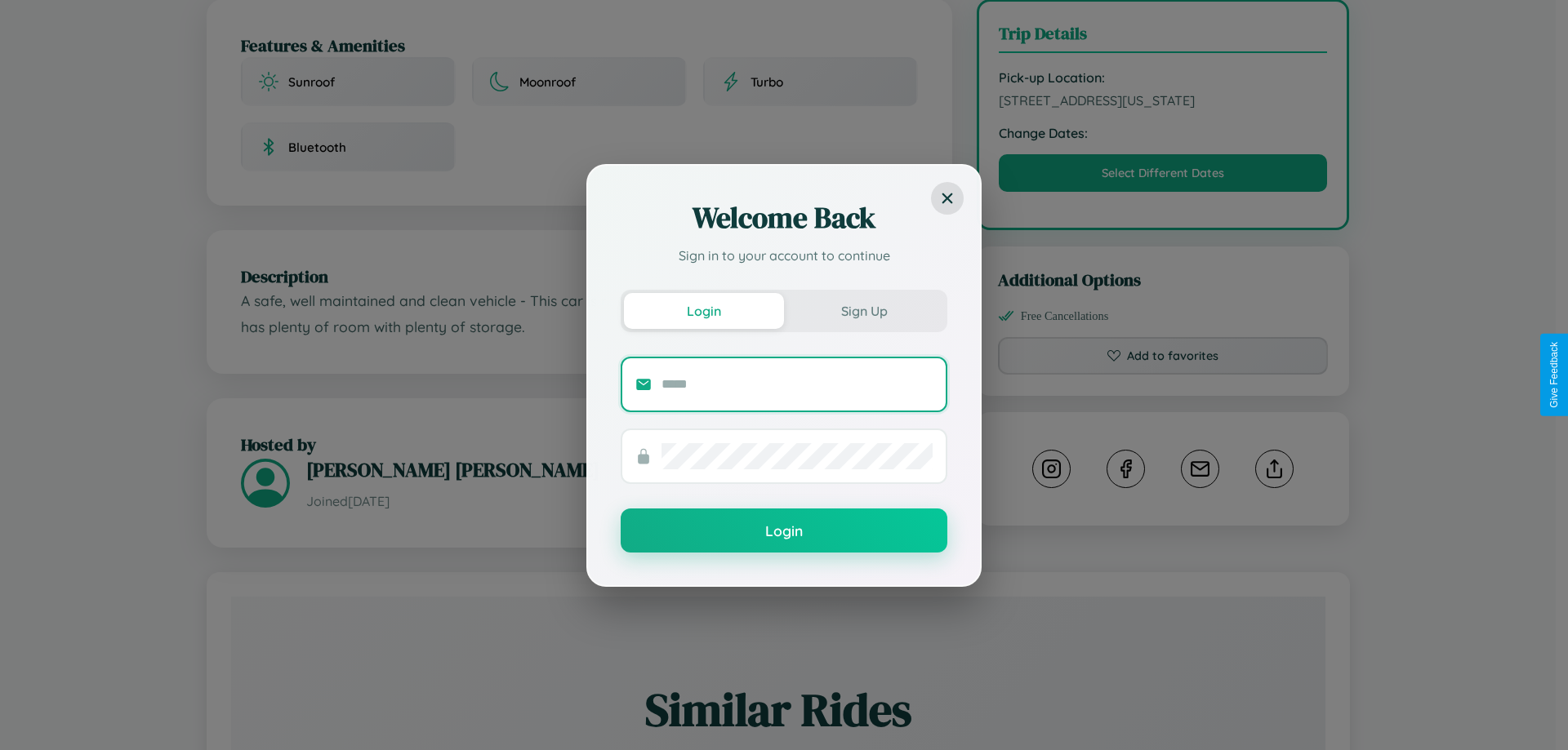
click at [797, 384] on input "text" at bounding box center [796, 384] width 271 height 26
type input "**********"
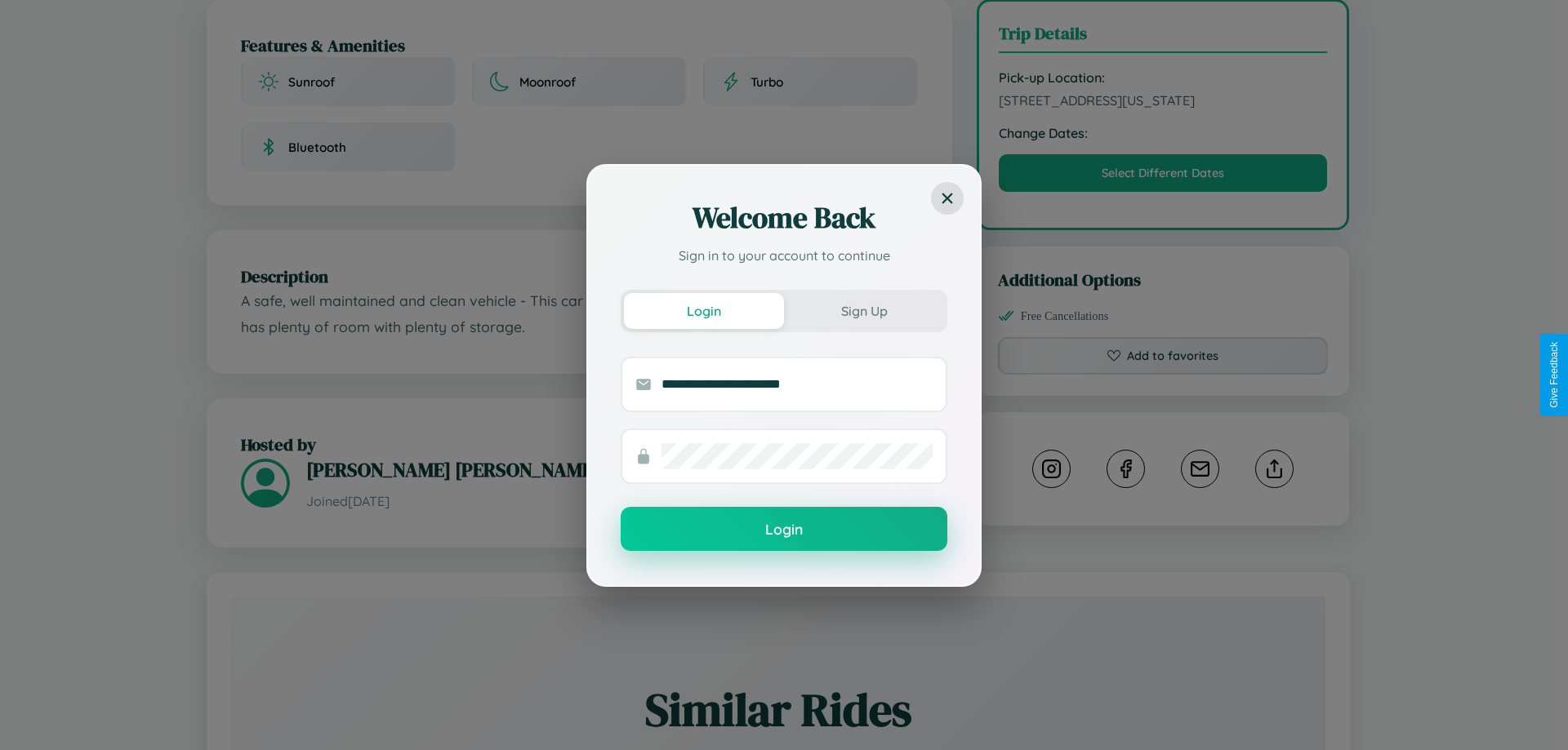
click at [784, 530] on button "Login" at bounding box center [784, 529] width 327 height 44
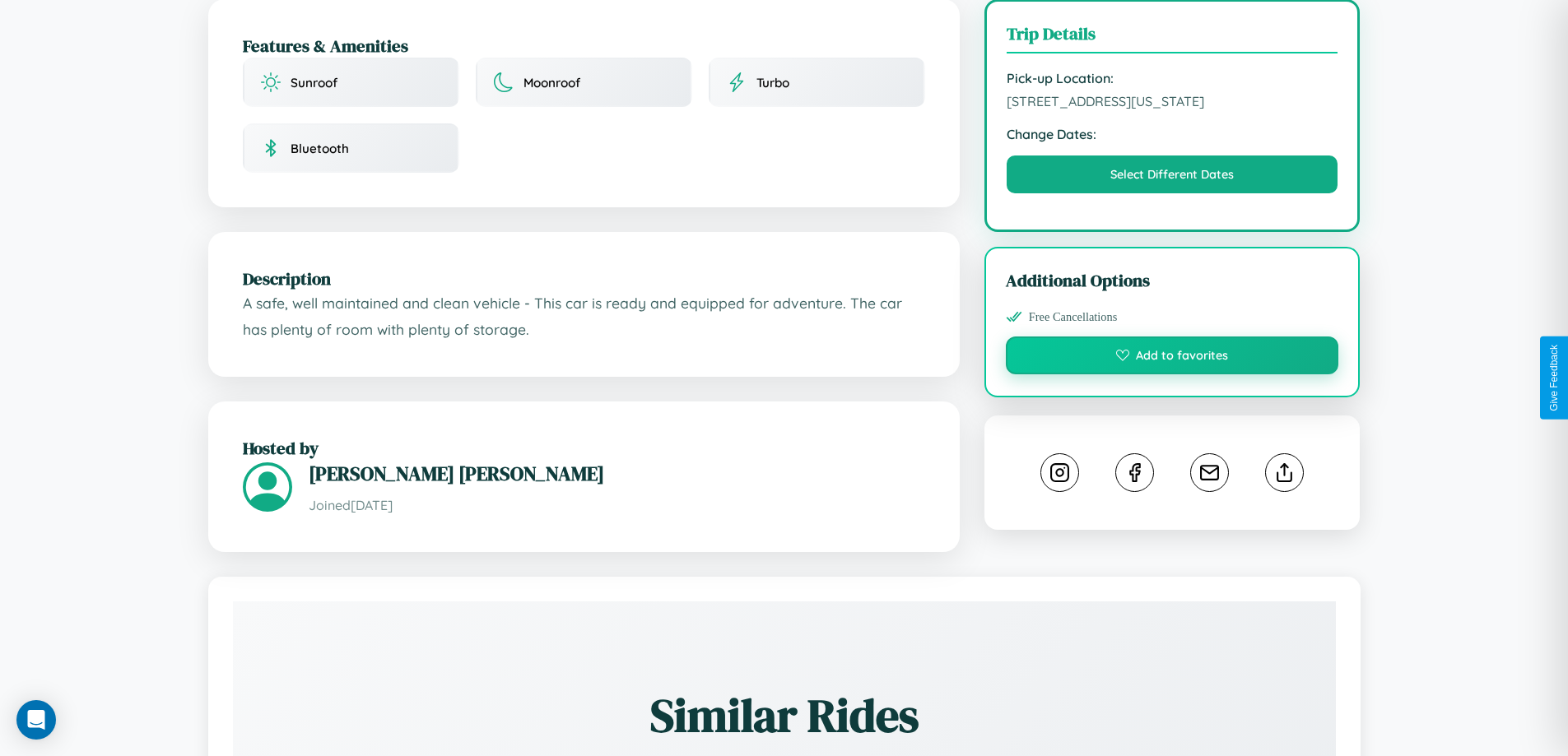
click at [1172, 374] on button "Add to favorites" at bounding box center [1173, 356] width 334 height 38
